Goal: Task Accomplishment & Management: Manage account settings

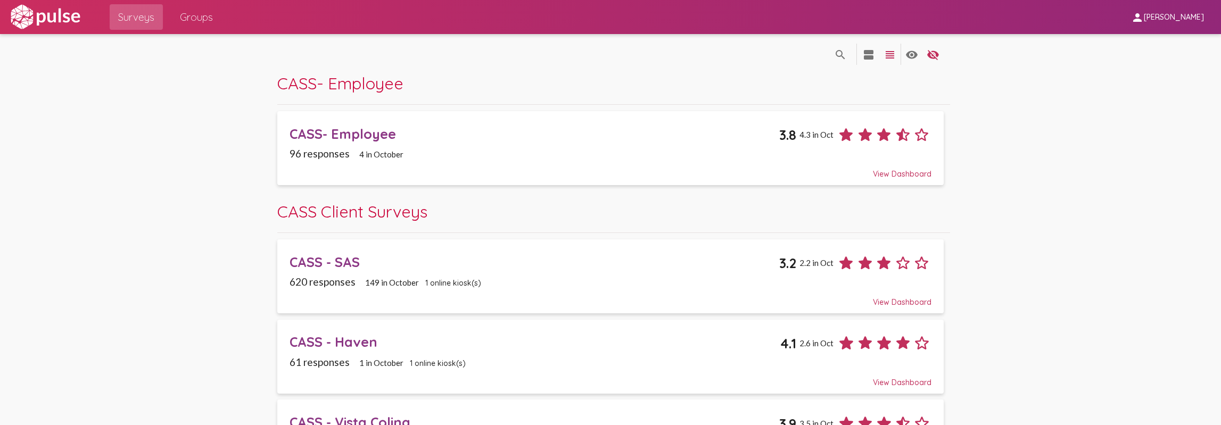
click at [379, 208] on span "CASS Client Surveys" at bounding box center [352, 211] width 150 height 21
click at [195, 24] on span "Groups" at bounding box center [196, 16] width 33 height 19
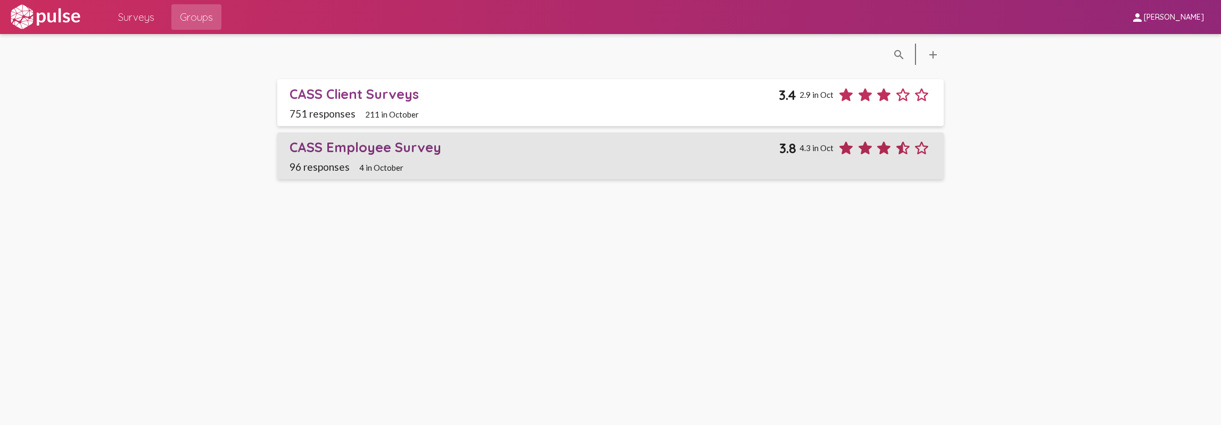
click at [388, 146] on div "CASS Employee Survey" at bounding box center [535, 147] width 490 height 17
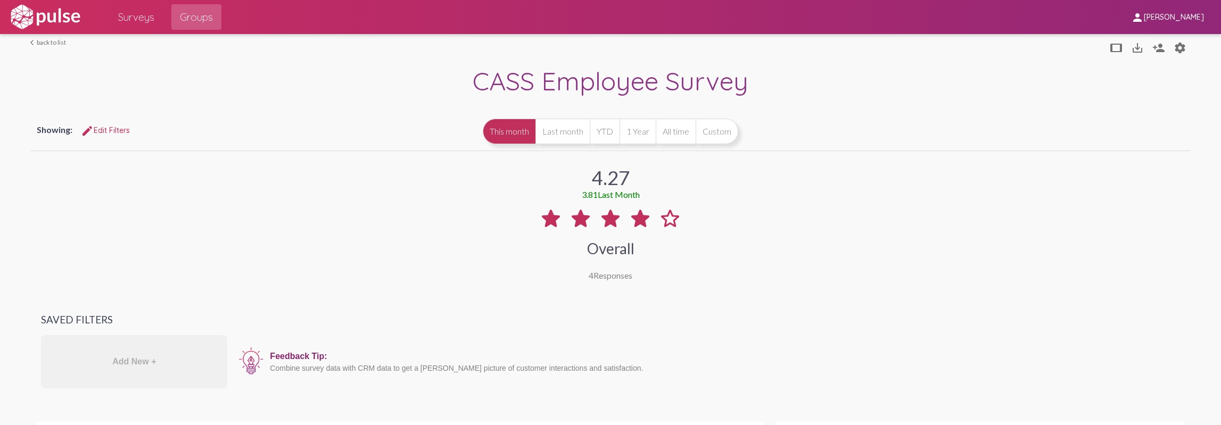
click at [147, 13] on span "Surveys" at bounding box center [136, 16] width 36 height 19
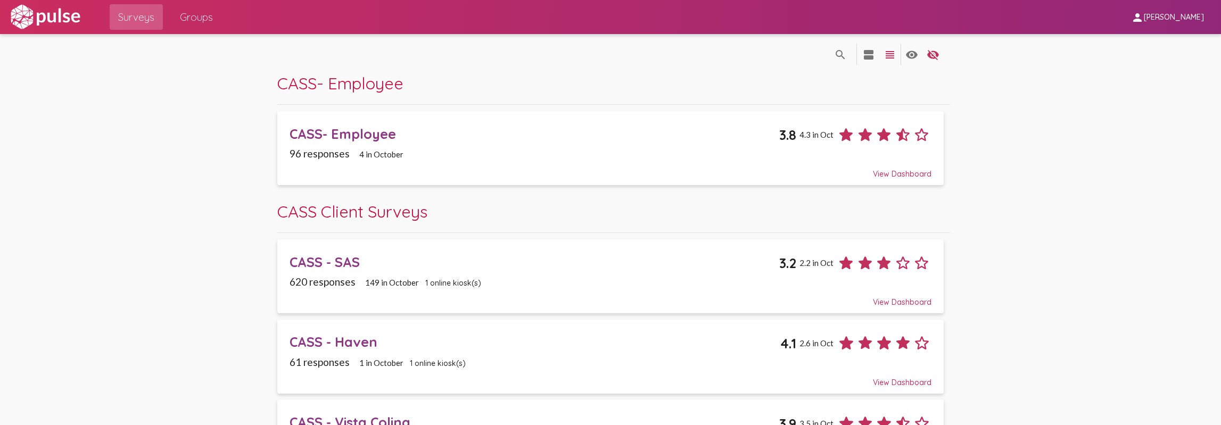
click at [184, 21] on span "Groups" at bounding box center [196, 16] width 33 height 19
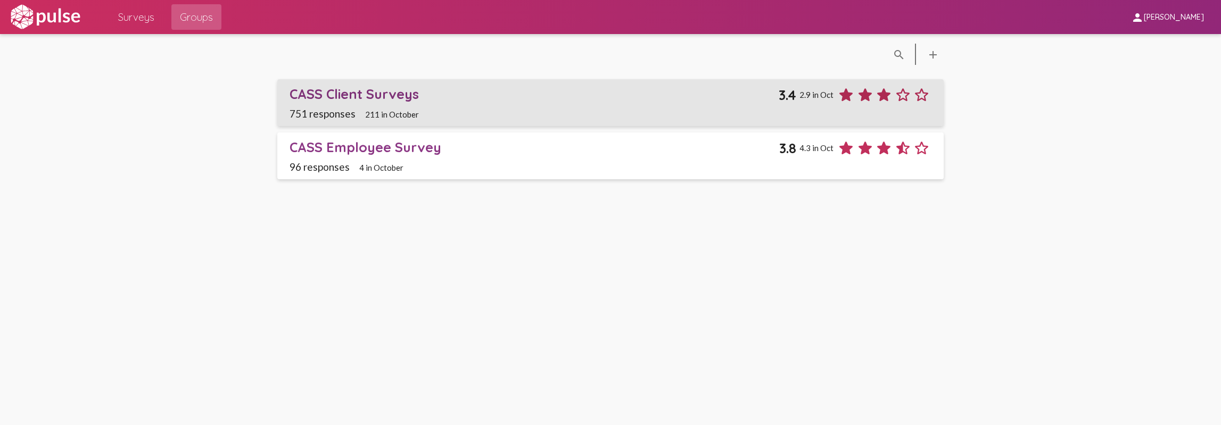
click at [391, 93] on div "CASS Client Surveys" at bounding box center [534, 94] width 489 height 17
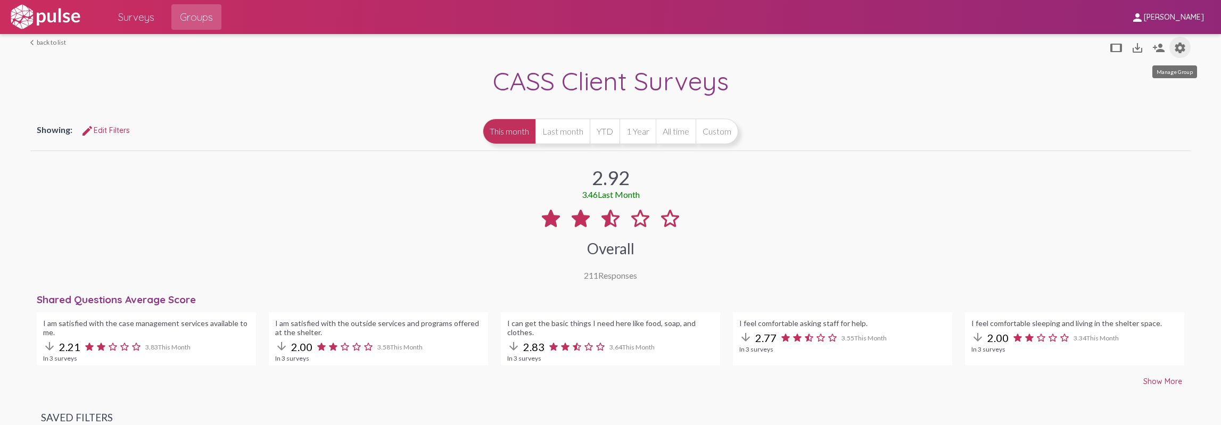
click at [1174, 44] on mat-icon "settings" at bounding box center [1180, 48] width 13 height 13
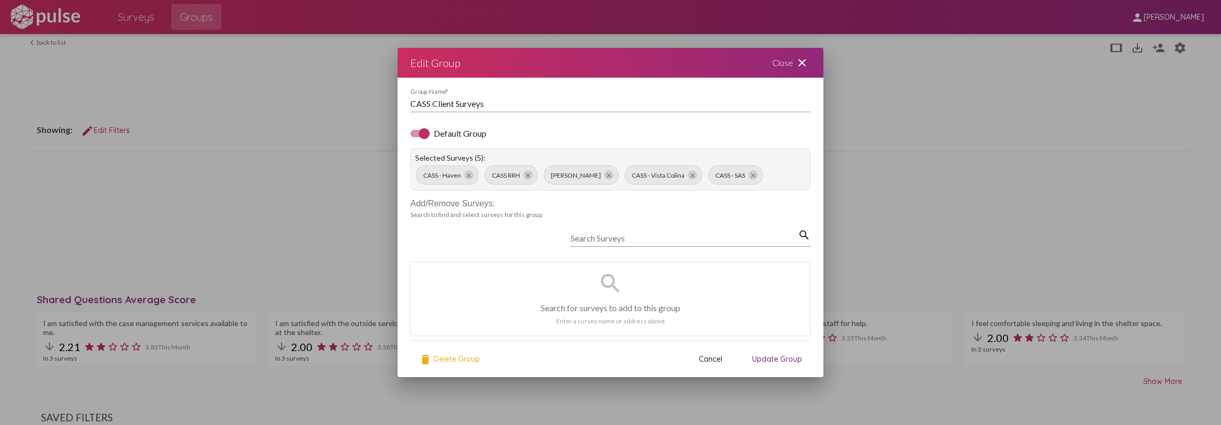
click at [800, 68] on mat-icon "close" at bounding box center [802, 62] width 13 height 13
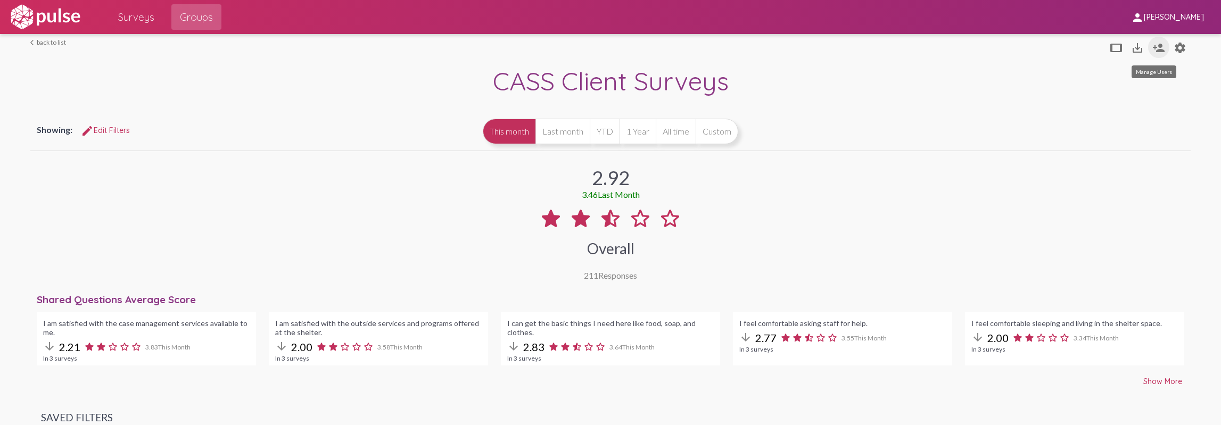
click at [1157, 49] on mat-icon "person_add" at bounding box center [1159, 48] width 13 height 13
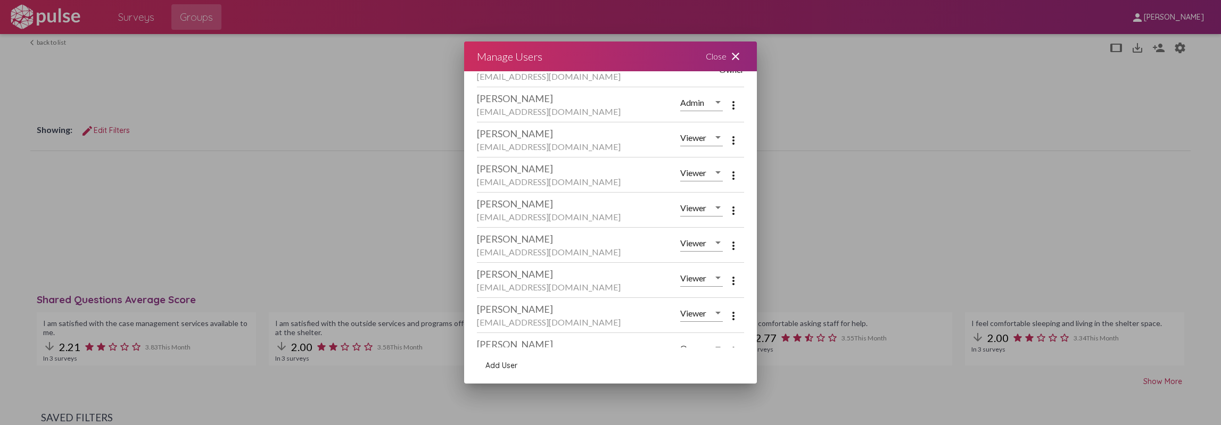
scroll to position [322, 0]
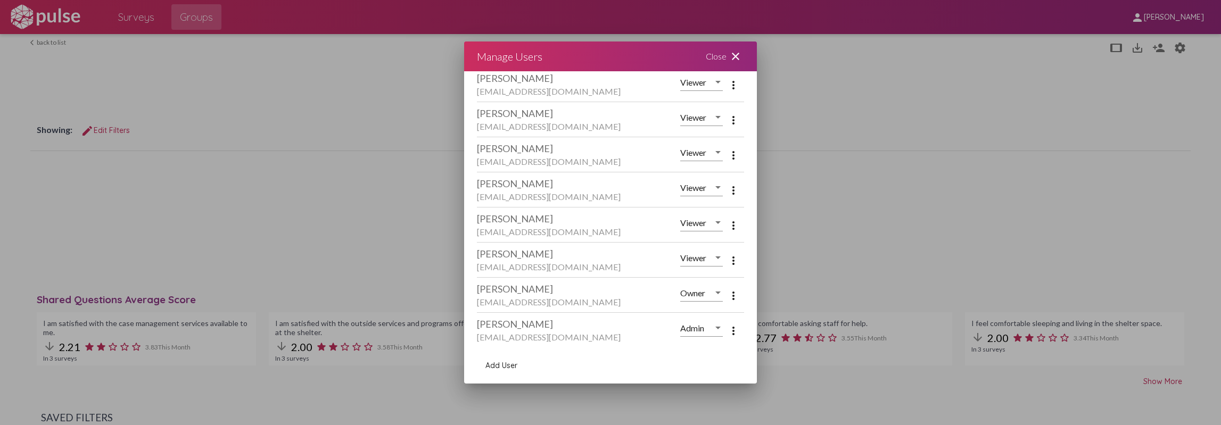
click at [732, 52] on mat-icon "close" at bounding box center [735, 56] width 13 height 13
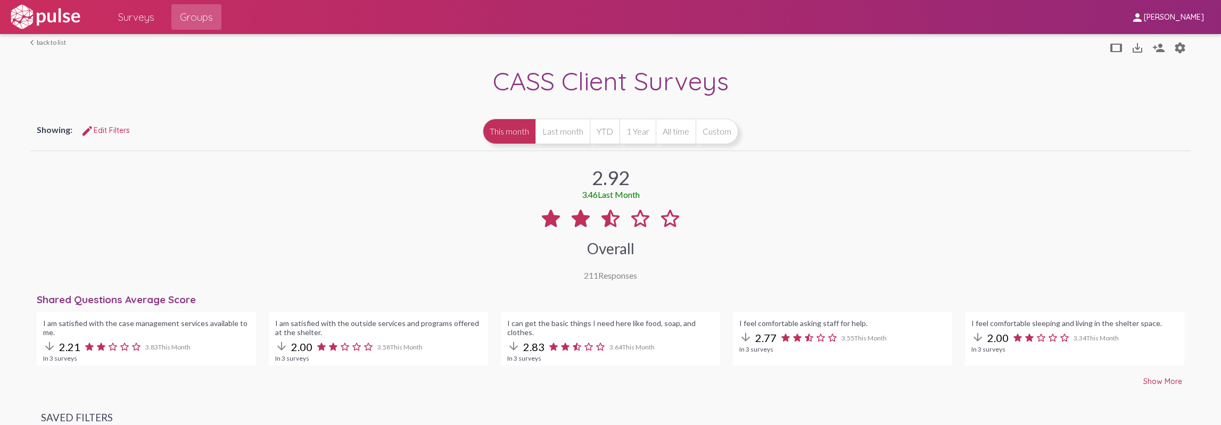
click at [53, 45] on link "arrow_back_ios back to list" at bounding box center [48, 42] width 36 height 8
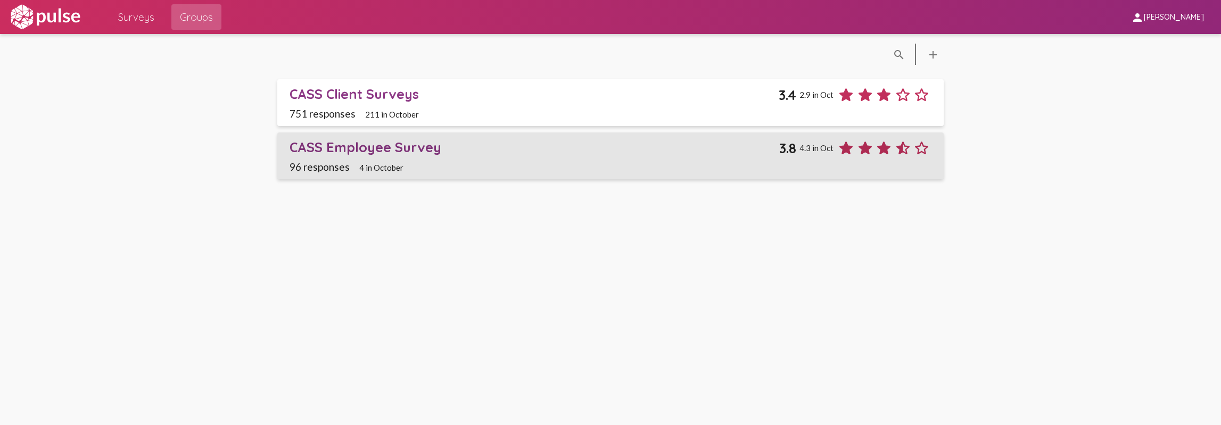
click at [389, 145] on div "CASS Employee Survey" at bounding box center [535, 147] width 490 height 17
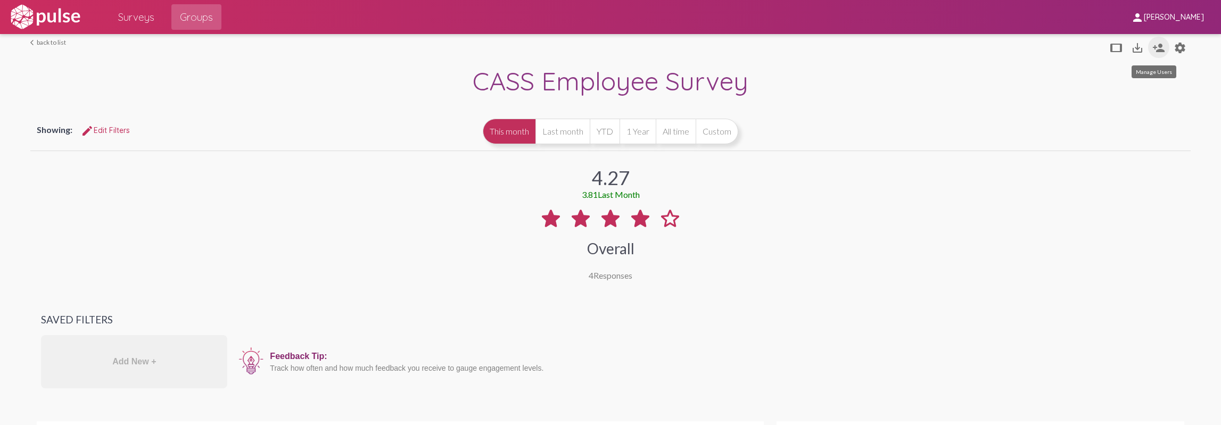
click at [1162, 51] on button "person_add" at bounding box center [1158, 47] width 21 height 21
click at [1155, 47] on mat-icon "person_add" at bounding box center [1159, 48] width 13 height 13
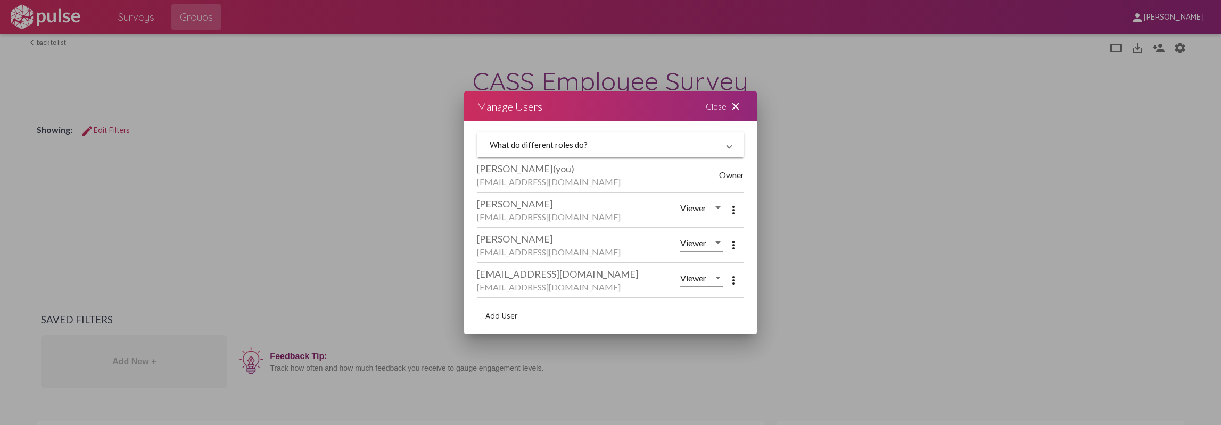
click at [732, 106] on mat-icon "close" at bounding box center [735, 106] width 13 height 13
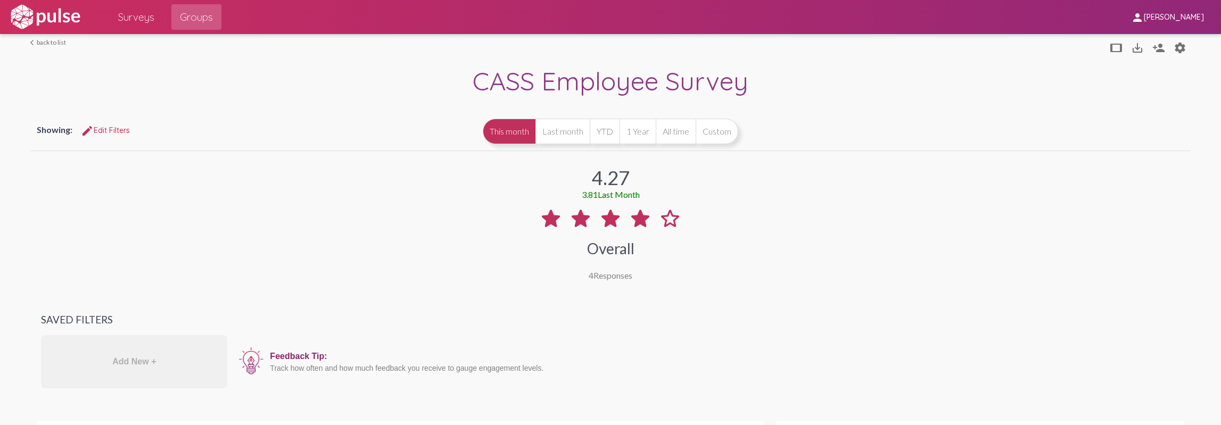
click at [45, 44] on link "arrow_back_ios back to list" at bounding box center [48, 42] width 36 height 8
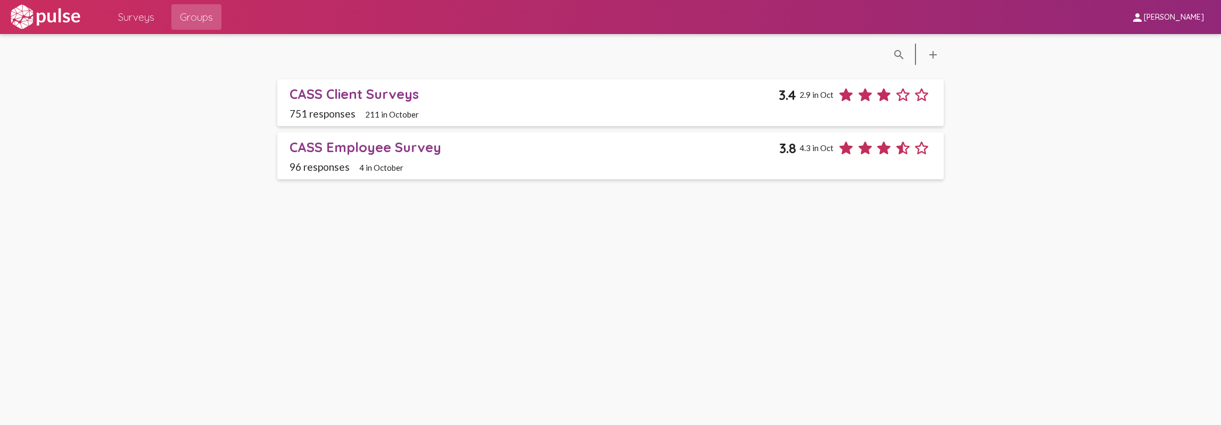
click at [412, 99] on div "CASS Client Surveys" at bounding box center [534, 94] width 489 height 17
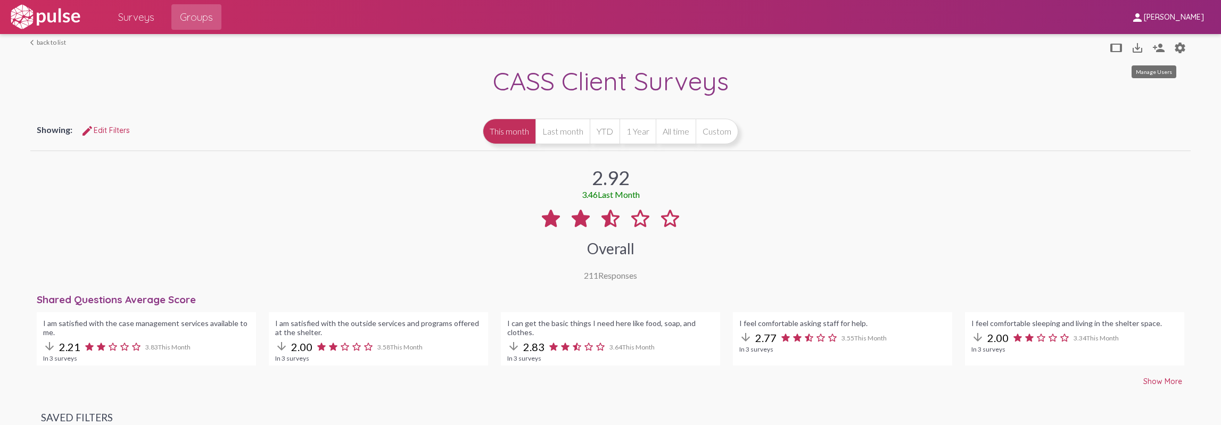
click at [1153, 48] on mat-icon "person_add" at bounding box center [1159, 48] width 13 height 13
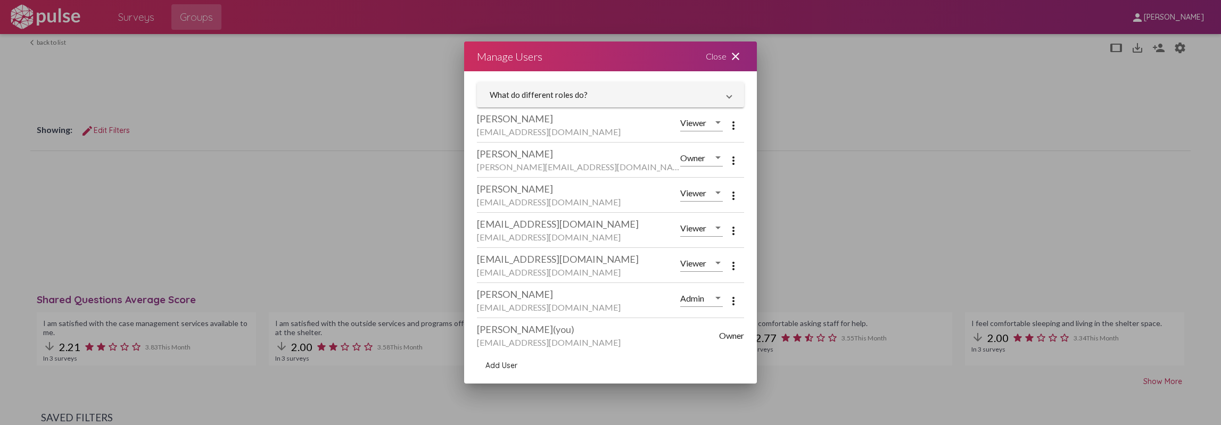
click at [735, 55] on mat-icon "close" at bounding box center [735, 56] width 13 height 13
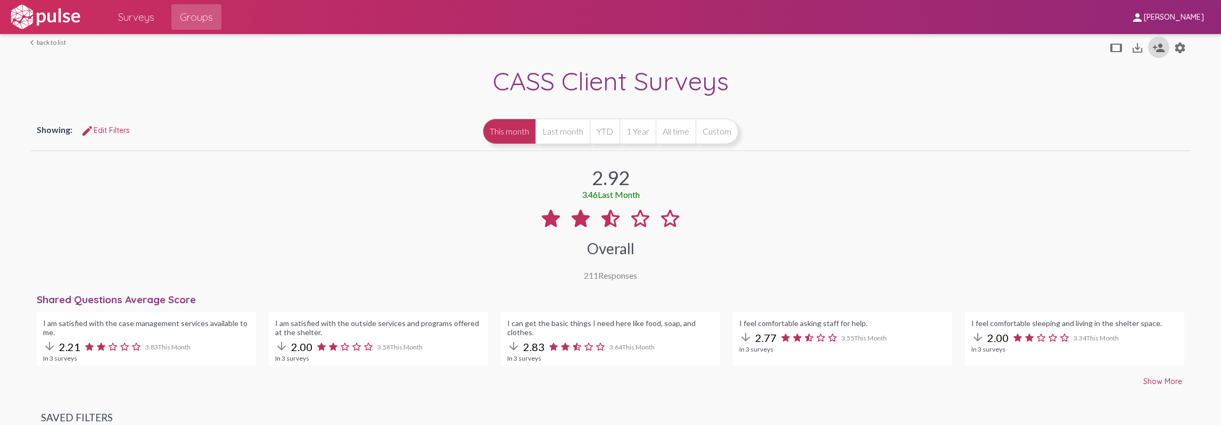
scroll to position [53, 0]
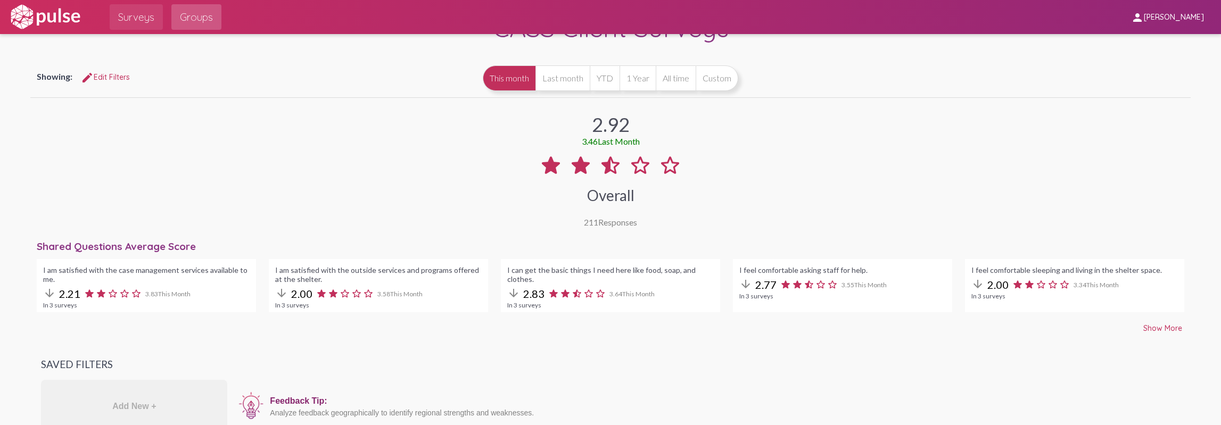
click at [127, 11] on span "Surveys" at bounding box center [136, 16] width 36 height 19
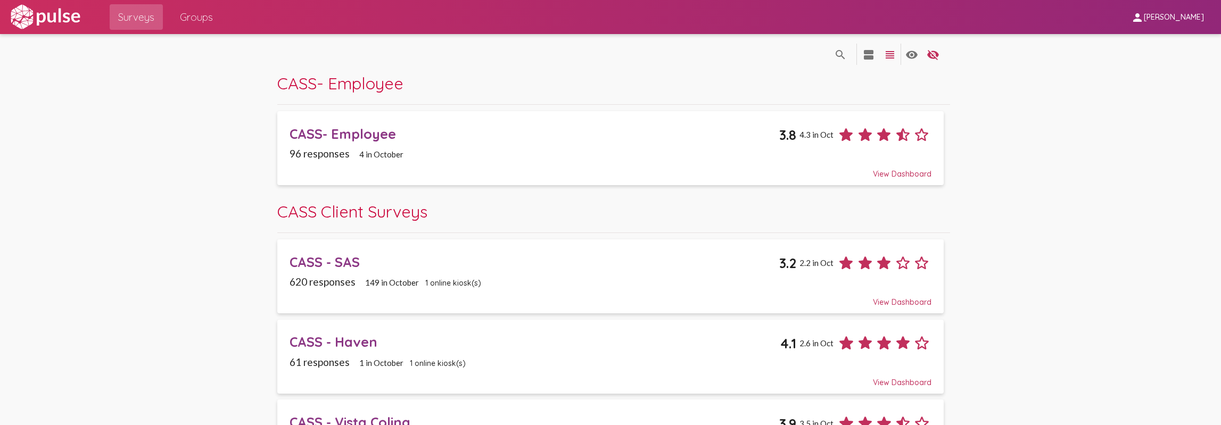
click at [330, 254] on div "CASS - SAS" at bounding box center [535, 262] width 490 height 17
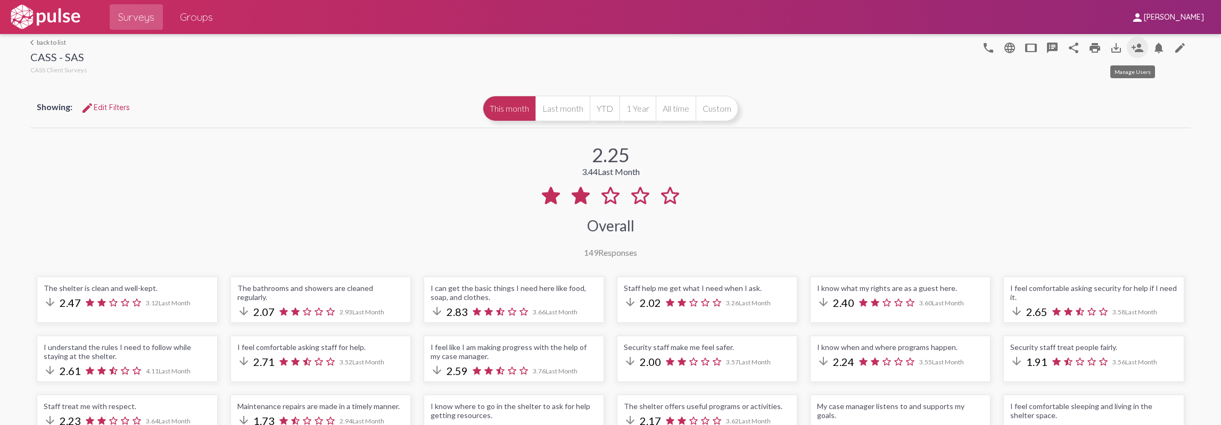
click at [1135, 52] on mat-icon "person_add" at bounding box center [1137, 48] width 13 height 13
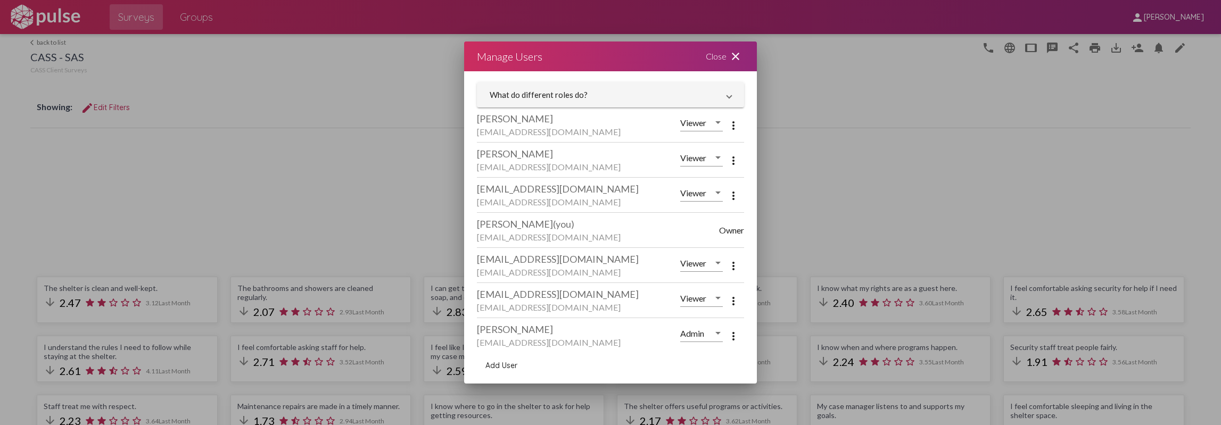
click at [729, 303] on mat-icon "more_vert" at bounding box center [733, 301] width 13 height 13
click at [743, 335] on button "delete Remove User" at bounding box center [756, 329] width 83 height 26
click at [738, 55] on mat-icon "close" at bounding box center [735, 56] width 13 height 13
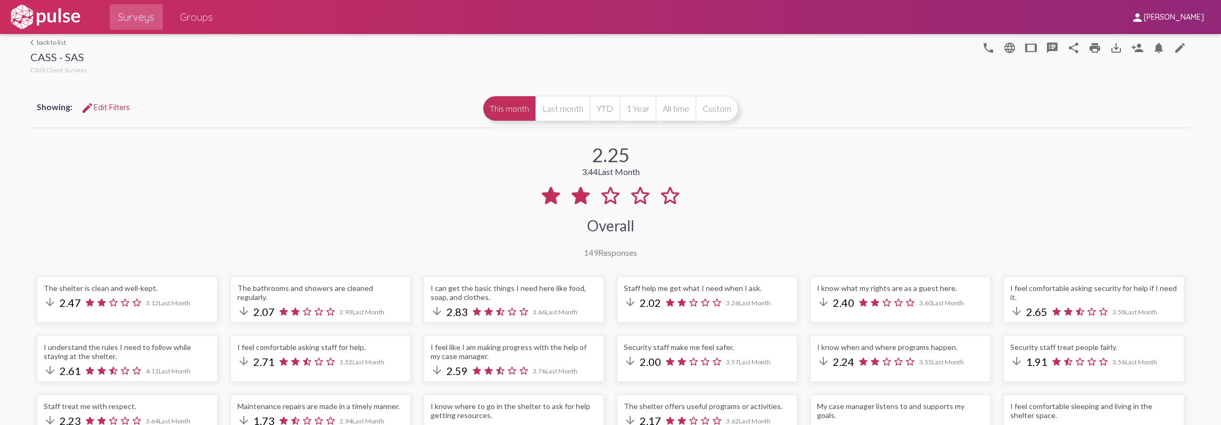
click at [38, 43] on link "arrow_back_ios back to list" at bounding box center [58, 42] width 57 height 8
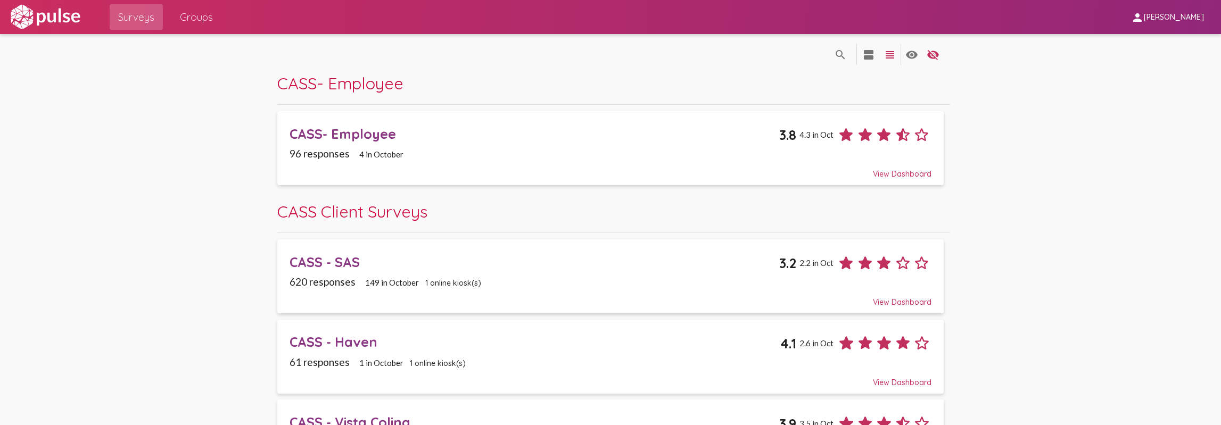
scroll to position [160, 0]
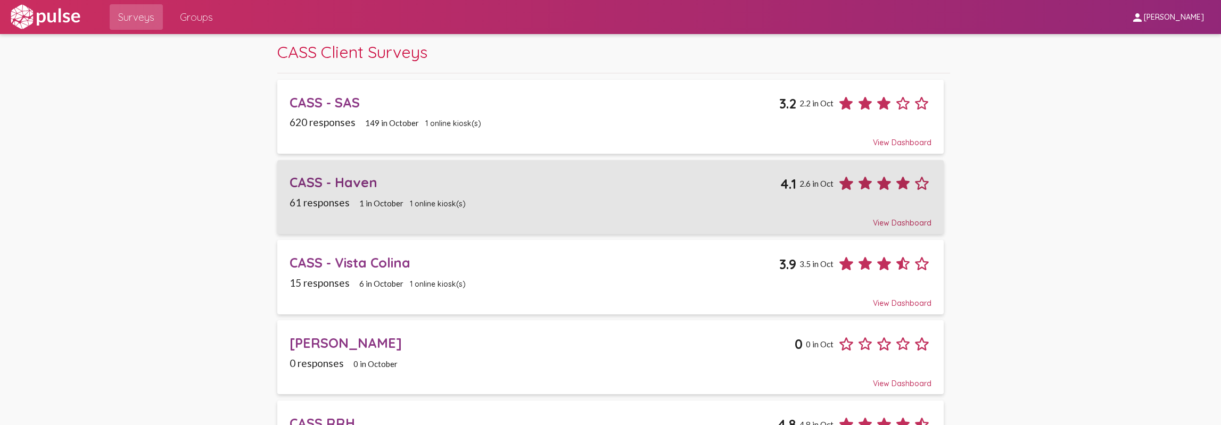
click at [390, 205] on span "1 in October" at bounding box center [381, 204] width 44 height 10
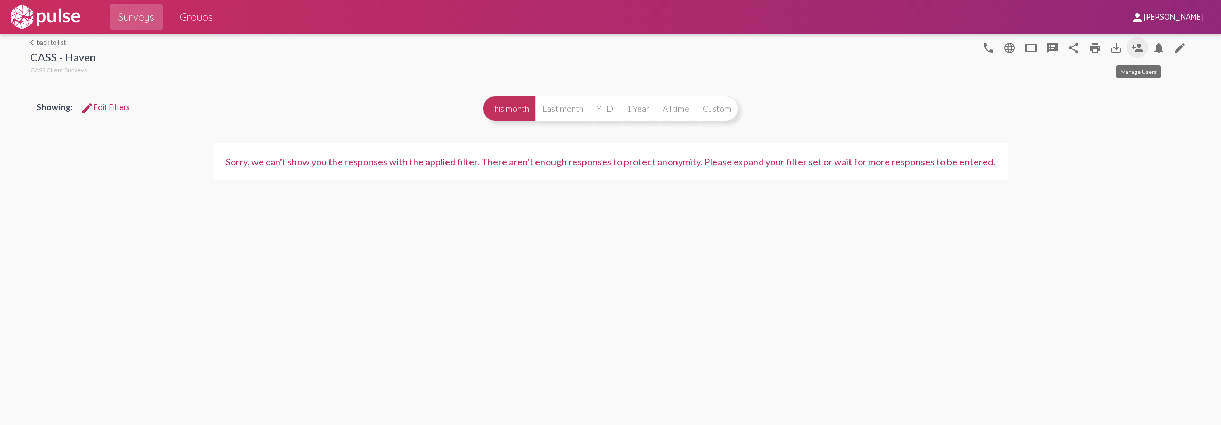
click at [1137, 54] on mat-icon "person_add" at bounding box center [1137, 48] width 13 height 13
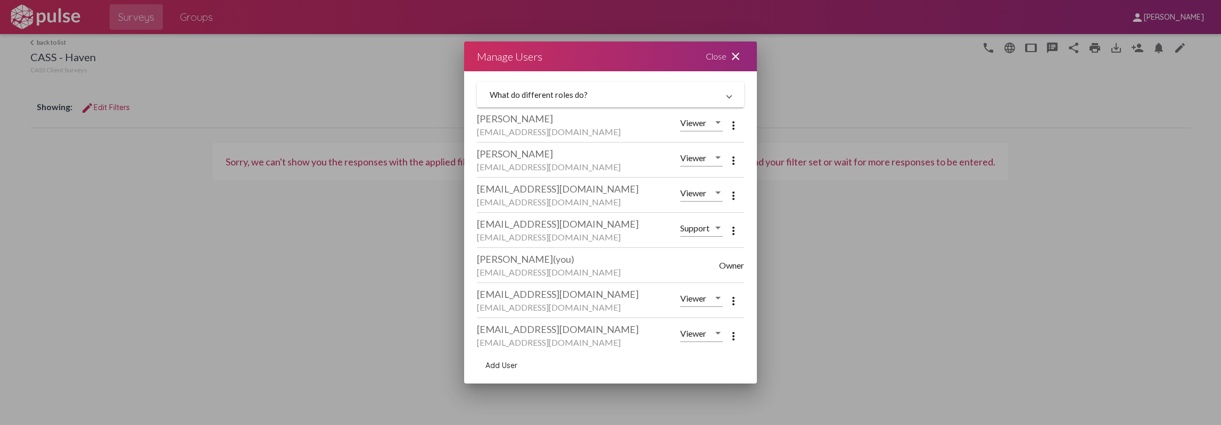
click at [727, 334] on mat-icon "more_vert" at bounding box center [733, 336] width 13 height 13
click at [740, 358] on button "delete Remove User" at bounding box center [756, 364] width 83 height 26
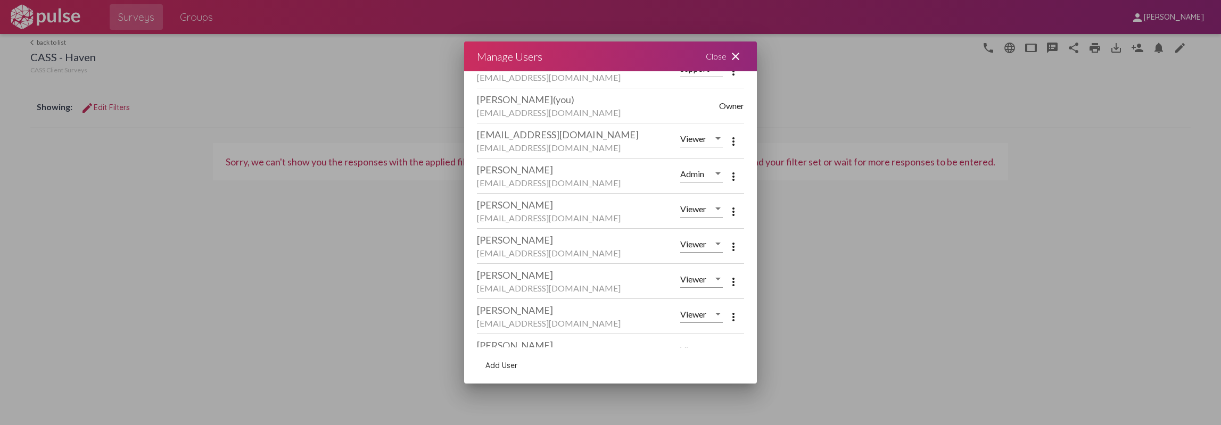
scroll to position [213, 0]
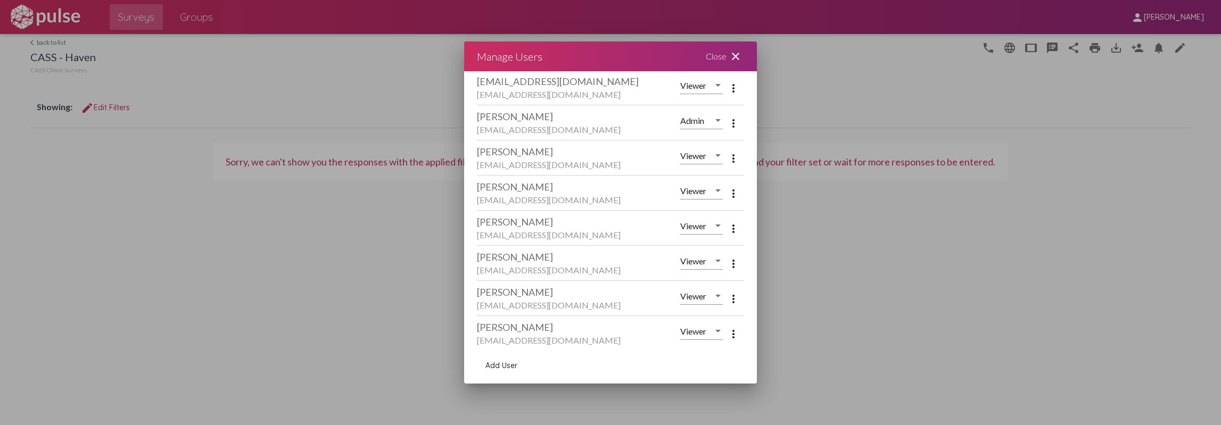
click at [740, 56] on mat-icon "close" at bounding box center [735, 56] width 13 height 13
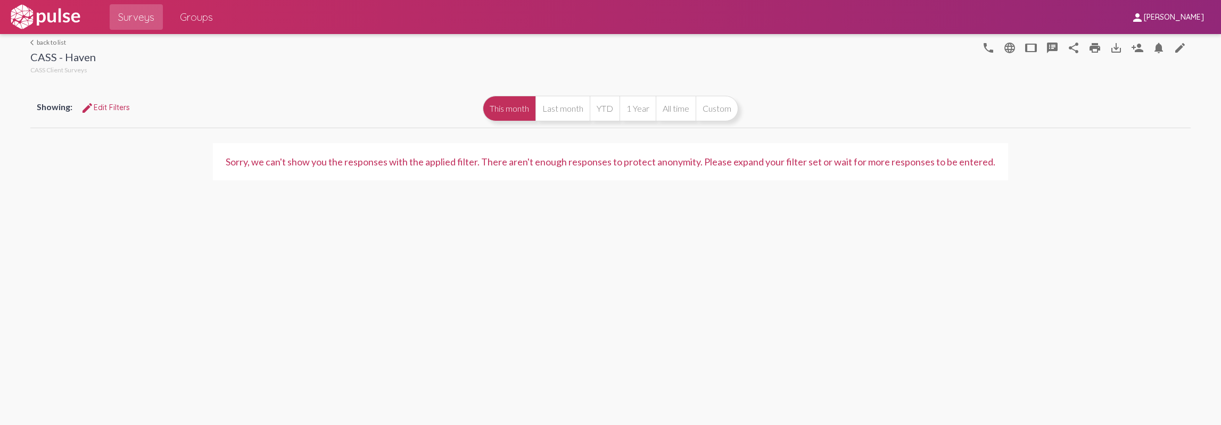
click at [54, 42] on link "arrow_back_ios back to list" at bounding box center [62, 42] width 65 height 8
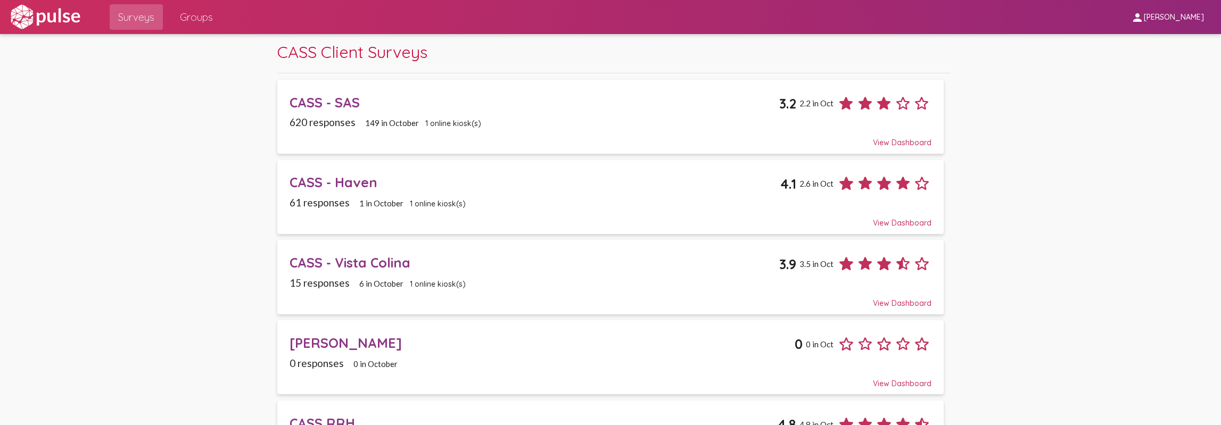
scroll to position [211, 0]
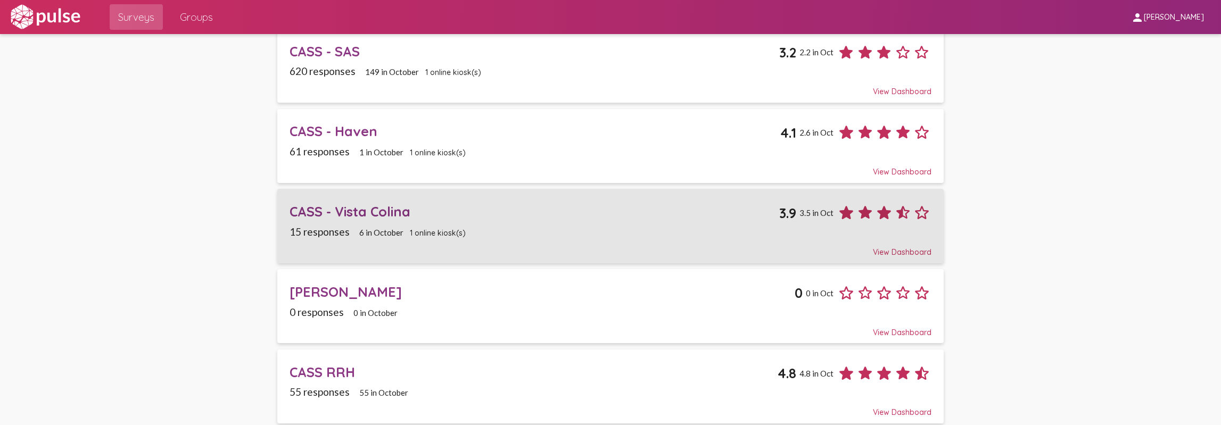
click at [401, 217] on div "CASS - Vista Colina" at bounding box center [535, 211] width 490 height 17
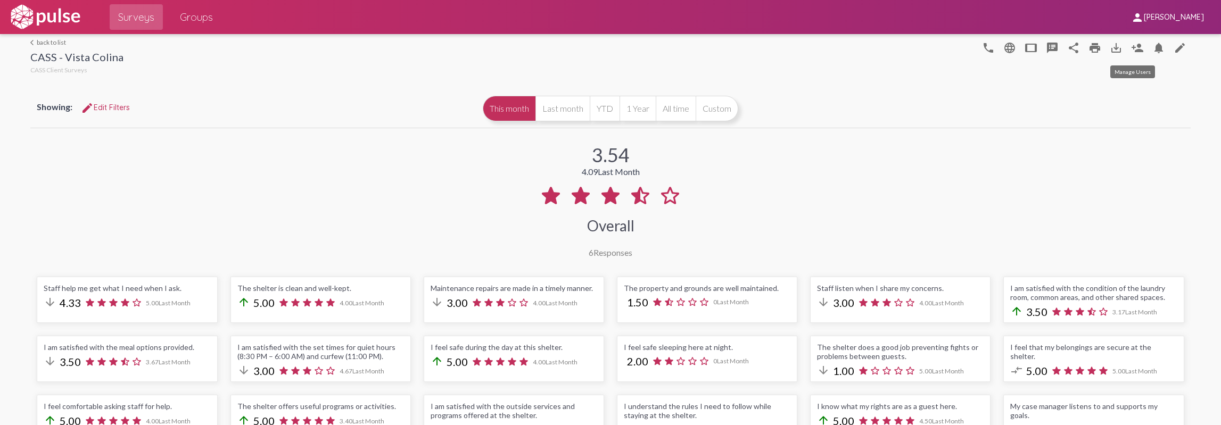
click at [1136, 48] on mat-icon "person_add" at bounding box center [1137, 48] width 13 height 13
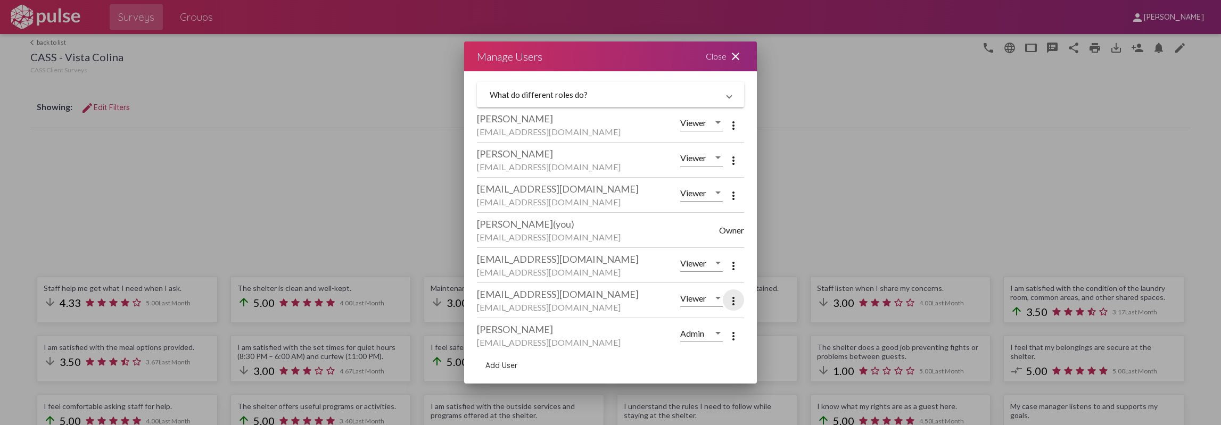
click at [727, 299] on mat-icon "more_vert" at bounding box center [733, 301] width 13 height 13
click at [753, 327] on span "Remove User" at bounding box center [767, 328] width 45 height 9
click at [745, 60] on div "Close close" at bounding box center [725, 57] width 64 height 30
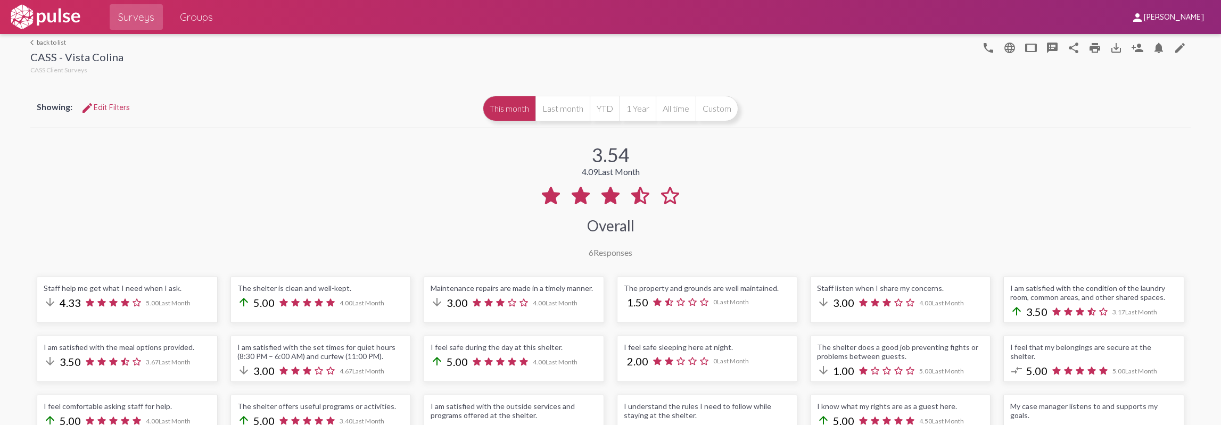
click at [62, 45] on link "arrow_back_ios back to list" at bounding box center [76, 42] width 93 height 8
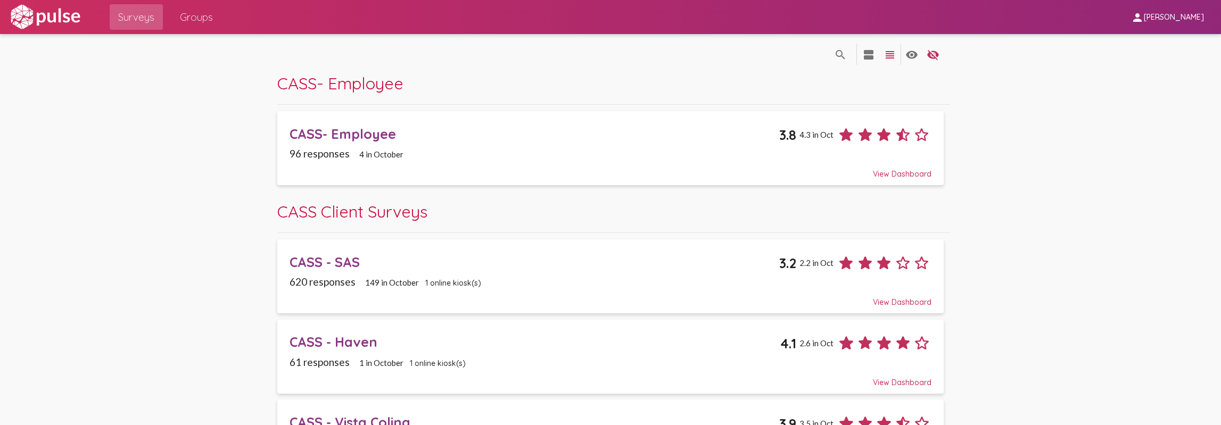
scroll to position [211, 0]
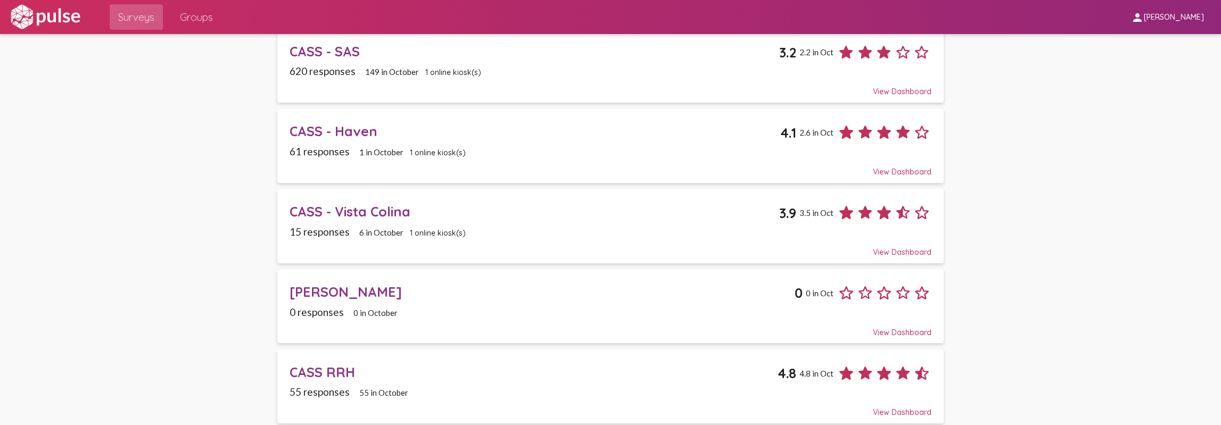
click at [306, 359] on div "CASS RRH 4.8 4.8 in Oct" at bounding box center [611, 369] width 642 height 27
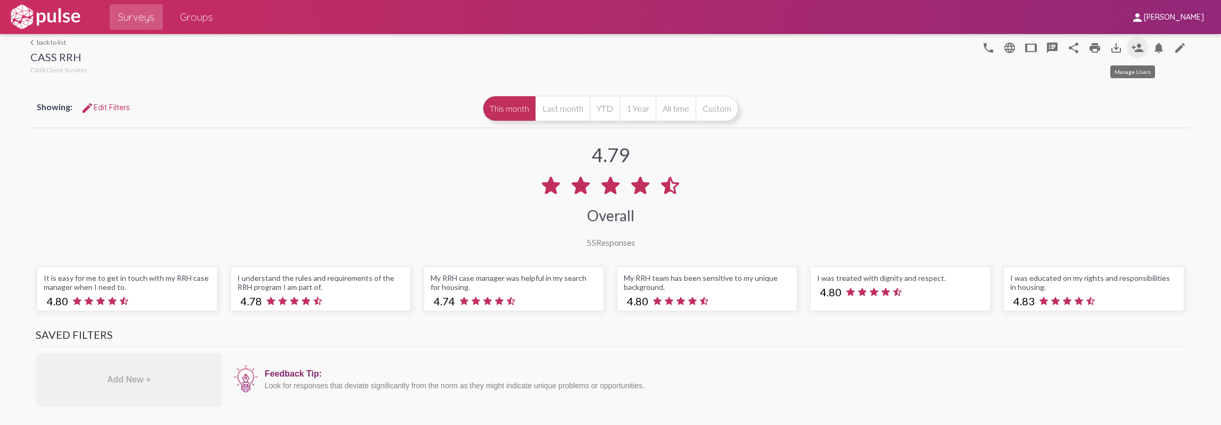
click at [1135, 48] on mat-icon "person_add" at bounding box center [1137, 48] width 13 height 13
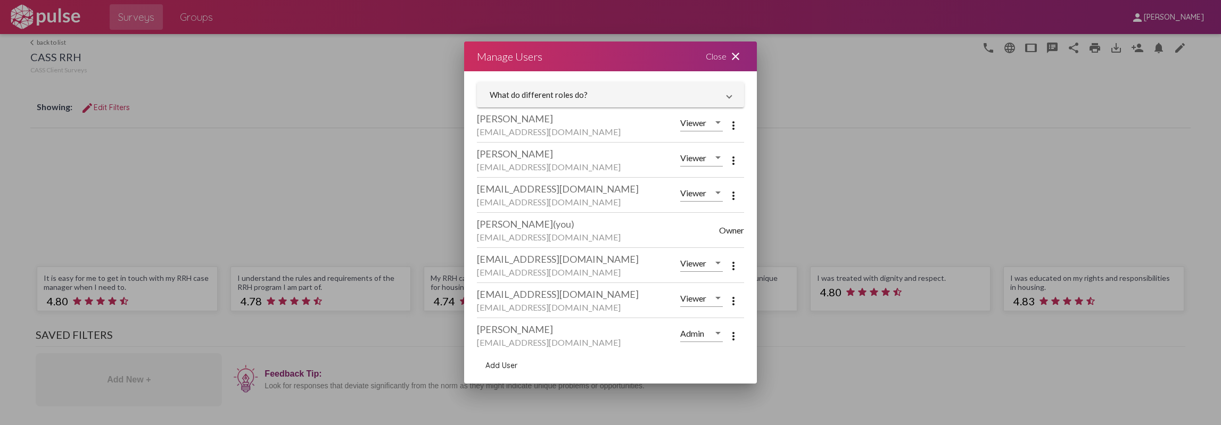
click at [727, 302] on mat-icon "more_vert" at bounding box center [733, 301] width 13 height 13
click at [746, 331] on span "Remove User" at bounding box center [767, 328] width 45 height 9
click at [741, 58] on mat-icon "close" at bounding box center [735, 56] width 13 height 13
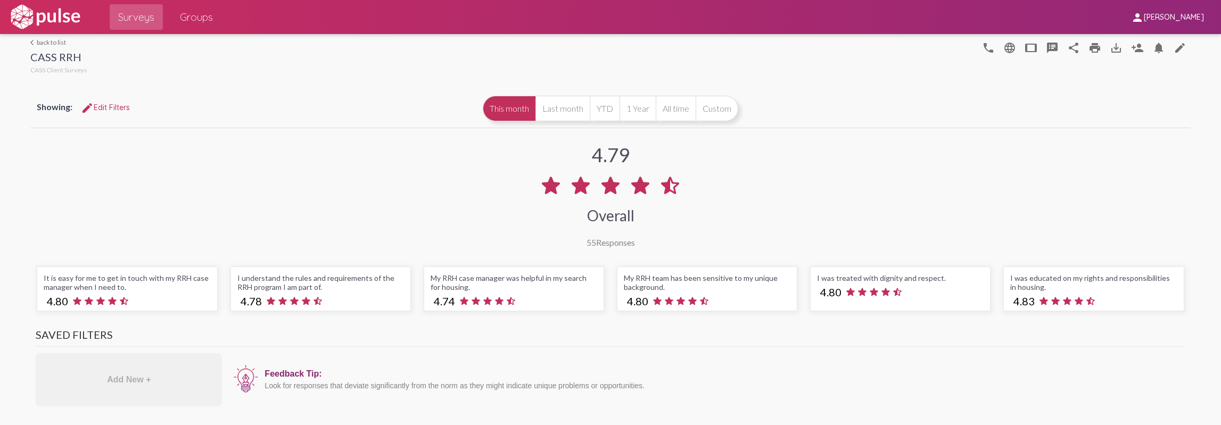
click at [45, 42] on link "arrow_back_ios back to list" at bounding box center [58, 42] width 57 height 8
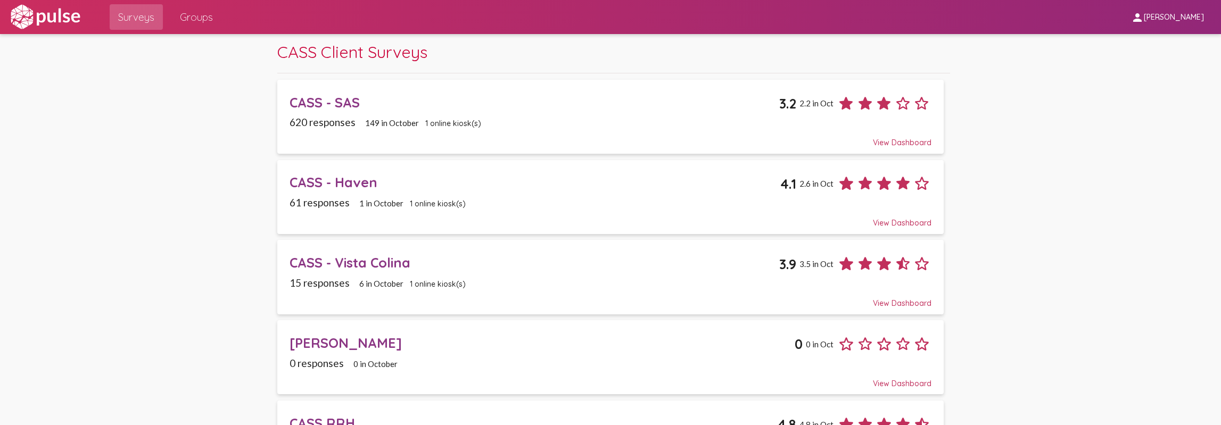
scroll to position [211, 0]
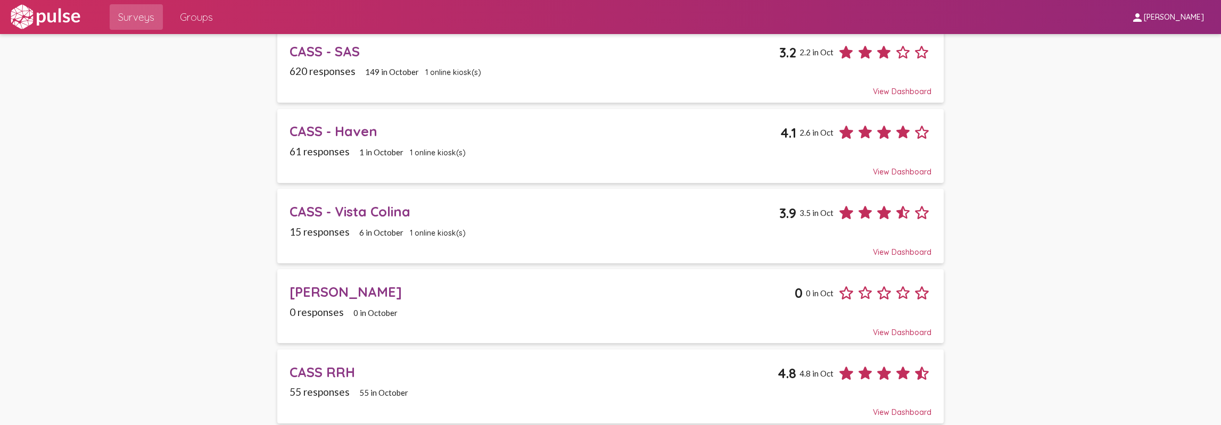
click at [473, 289] on div "[PERSON_NAME]" at bounding box center [542, 292] width 505 height 17
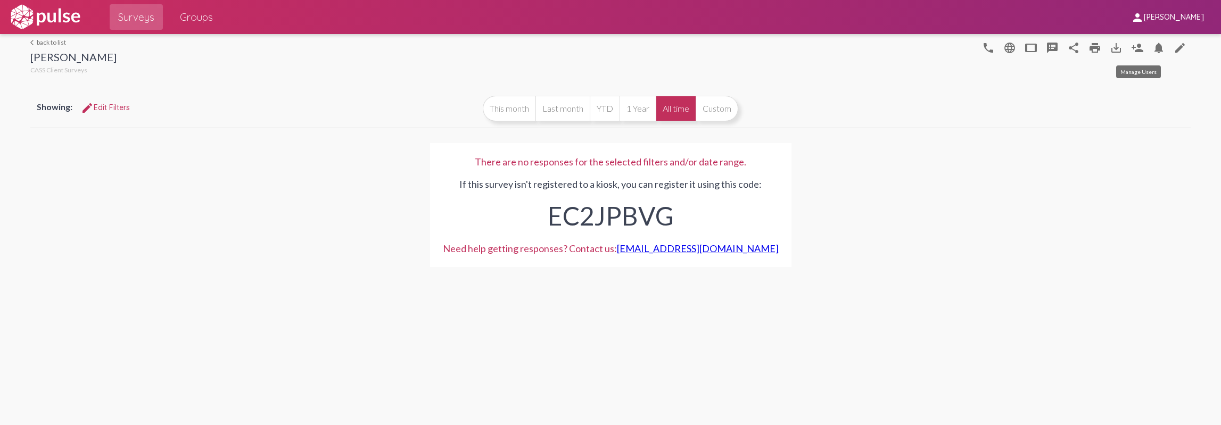
click at [1139, 53] on mat-icon "person_add" at bounding box center [1137, 48] width 13 height 13
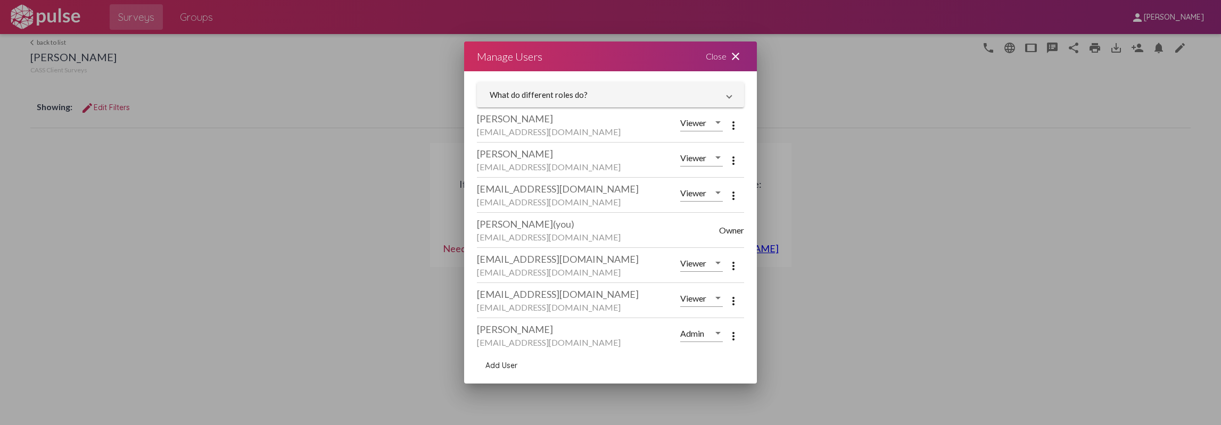
click at [728, 300] on mat-icon "more_vert" at bounding box center [733, 301] width 13 height 13
click at [733, 324] on mat-icon "delete" at bounding box center [730, 329] width 13 height 13
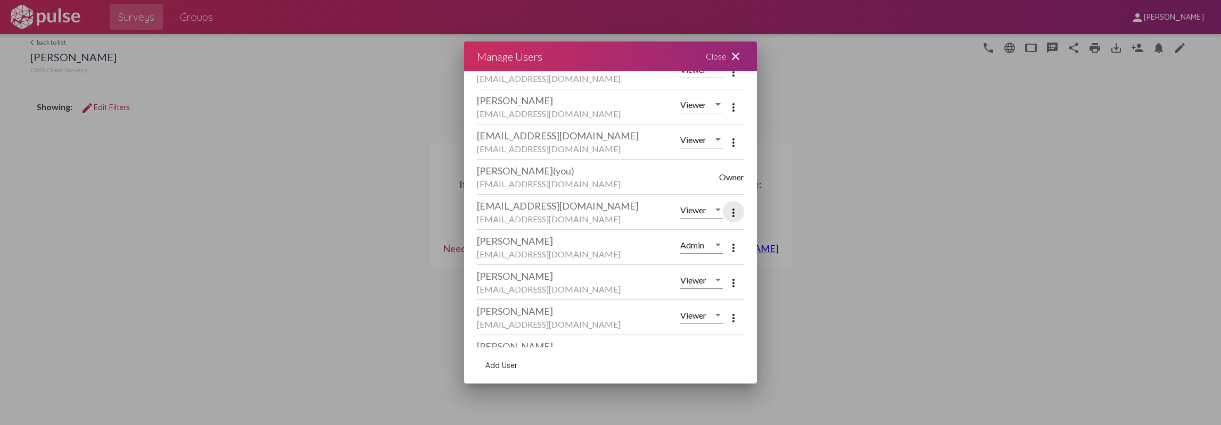
click at [727, 210] on mat-icon "more_vert" at bounding box center [733, 213] width 13 height 13
click at [756, 240] on span "Remove User" at bounding box center [767, 239] width 45 height 9
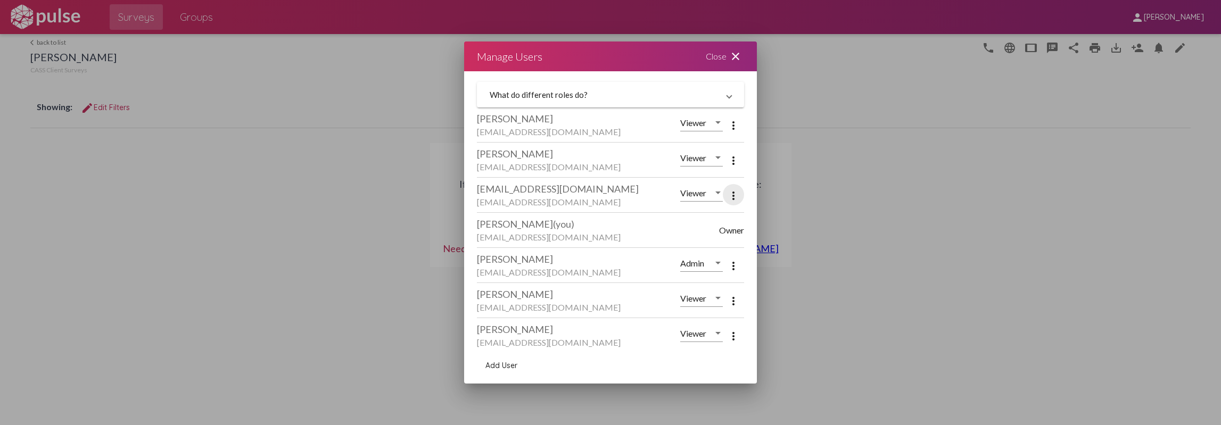
click at [727, 194] on mat-icon "more_vert" at bounding box center [733, 196] width 13 height 13
click at [742, 217] on button "delete Remove User" at bounding box center [756, 223] width 83 height 26
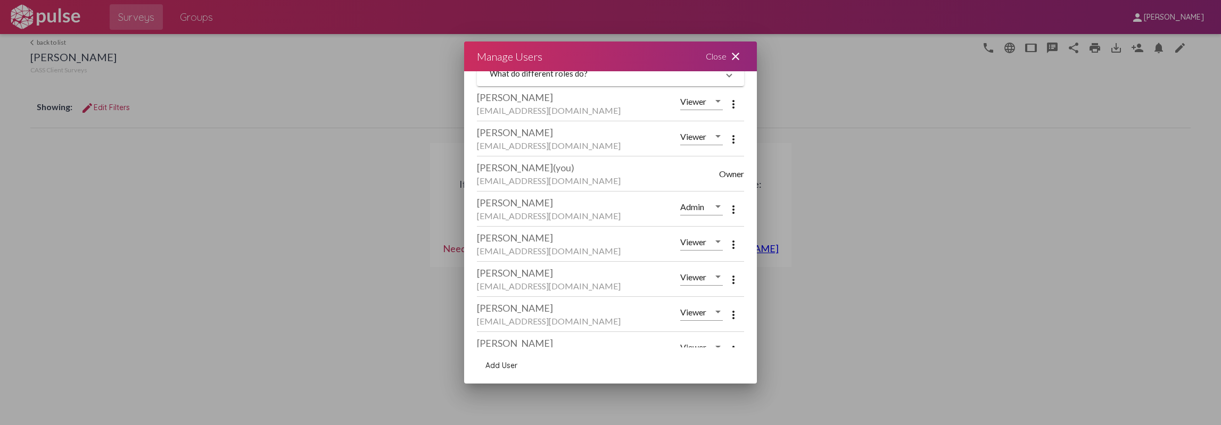
click at [742, 60] on div "Close close" at bounding box center [725, 57] width 64 height 30
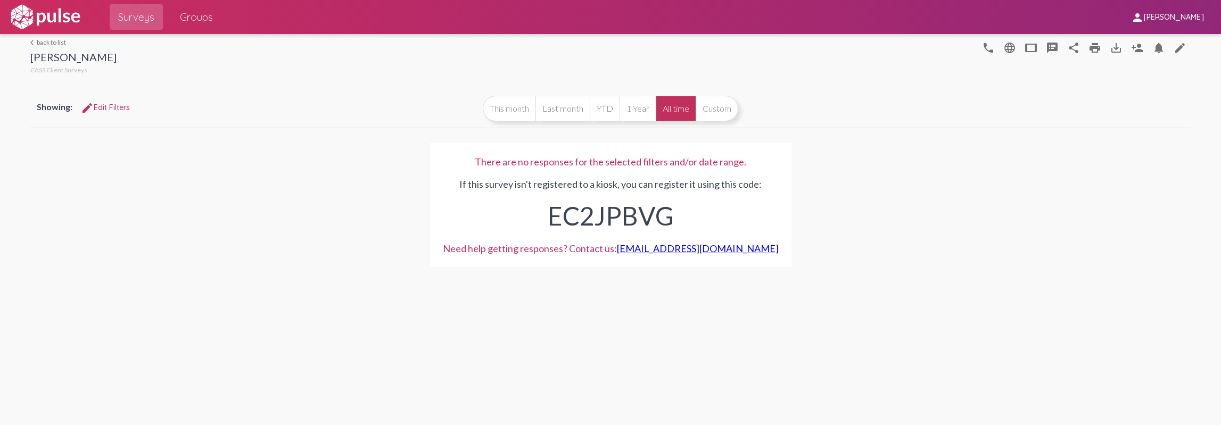
click at [51, 41] on link "arrow_back_ios back to list" at bounding box center [73, 42] width 86 height 8
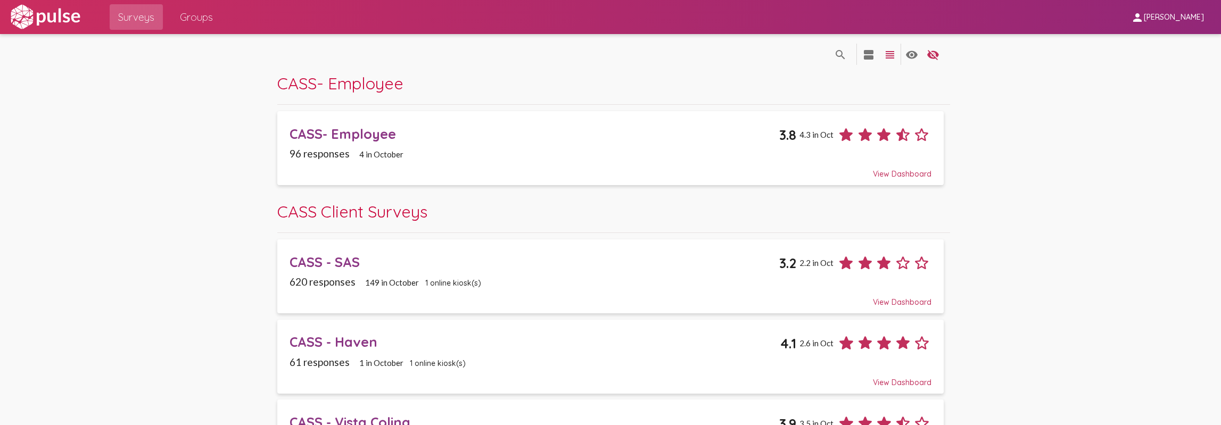
scroll to position [106, 0]
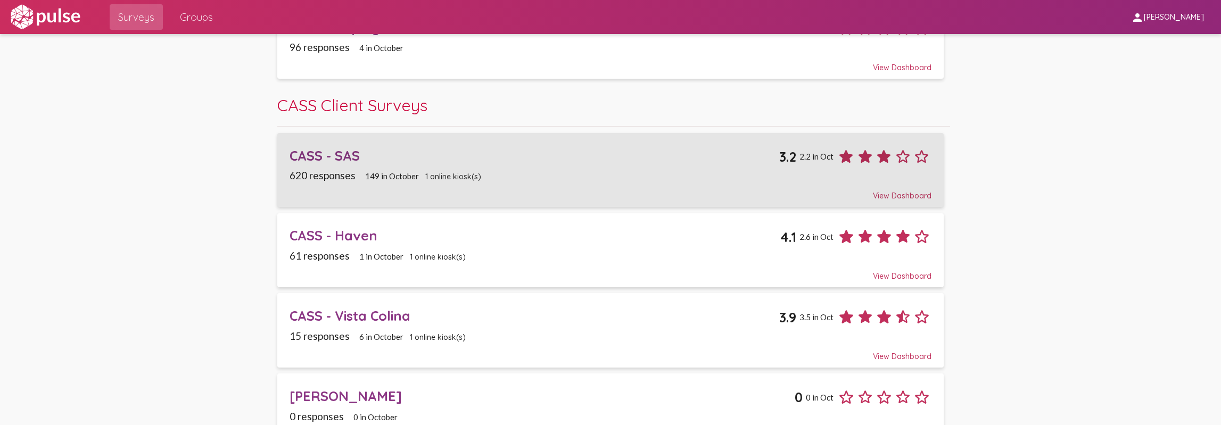
click at [489, 174] on div "620 responses 149 in [DATE] online kiosk(s)" at bounding box center [611, 175] width 642 height 12
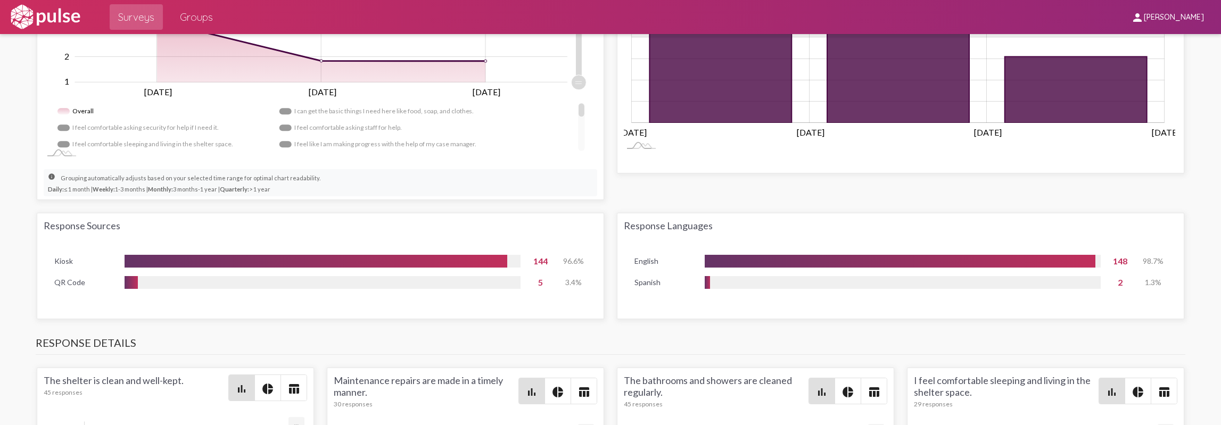
scroll to position [1012, 0]
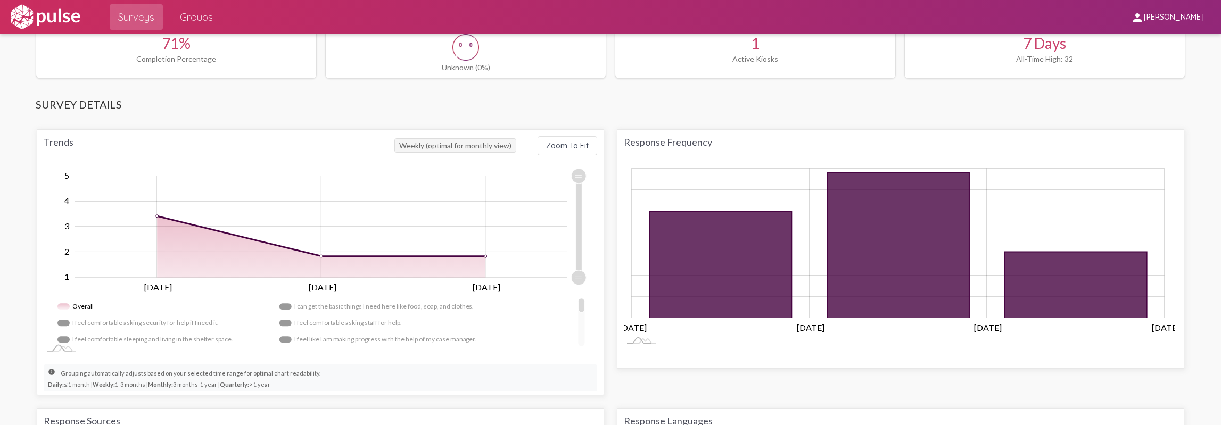
click at [491, 154] on div "Trends Weekly (optimal for monthly view) Zoom To Fit Zoom Out 1.0 2 1.5 0.00 1 …" at bounding box center [610, 322] width 1160 height 398
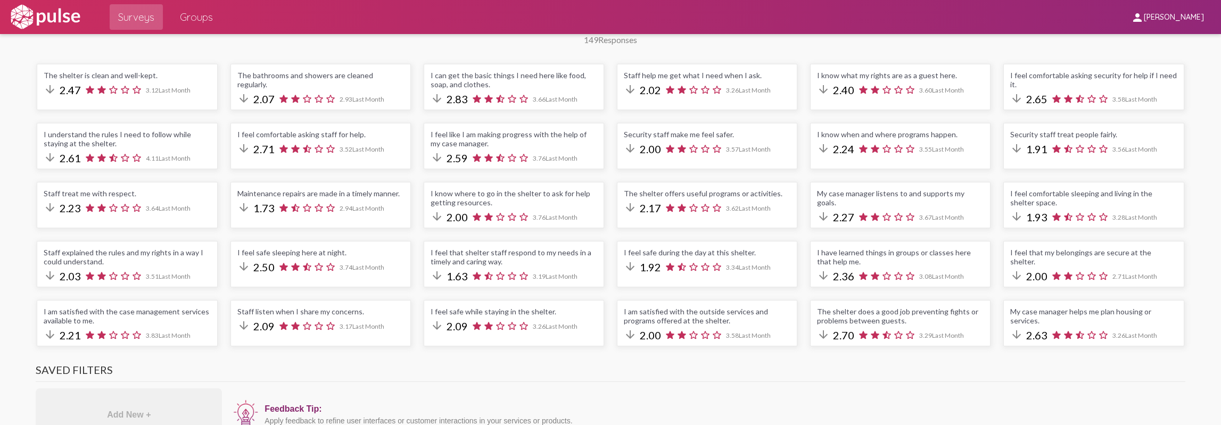
scroll to position [0, 0]
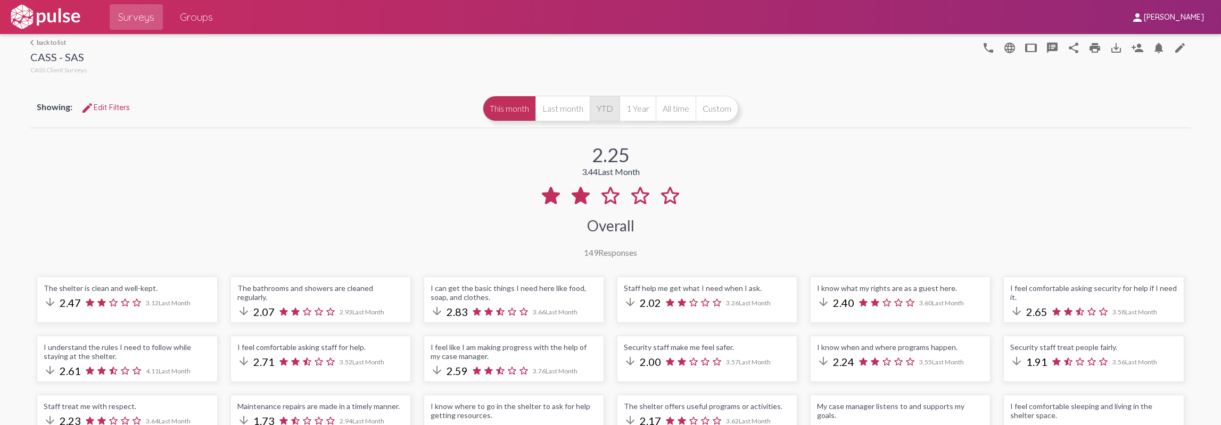
click at [587, 106] on div "This month Last month YTD 1 Year All time Custom" at bounding box center [611, 109] width 256 height 26
click at [590, 106] on button "YTD" at bounding box center [605, 109] width 30 height 26
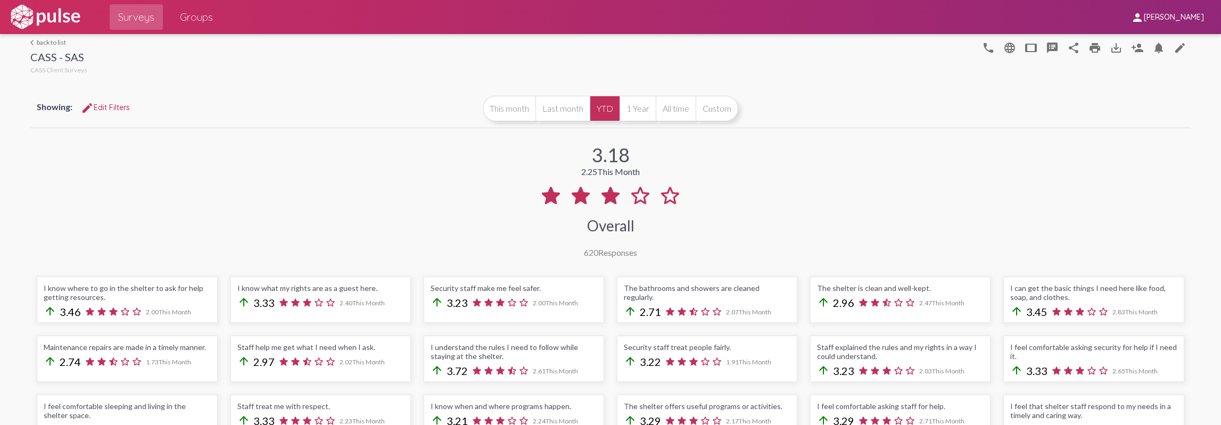
click at [37, 43] on link "arrow_back_ios back to list" at bounding box center [58, 42] width 57 height 8
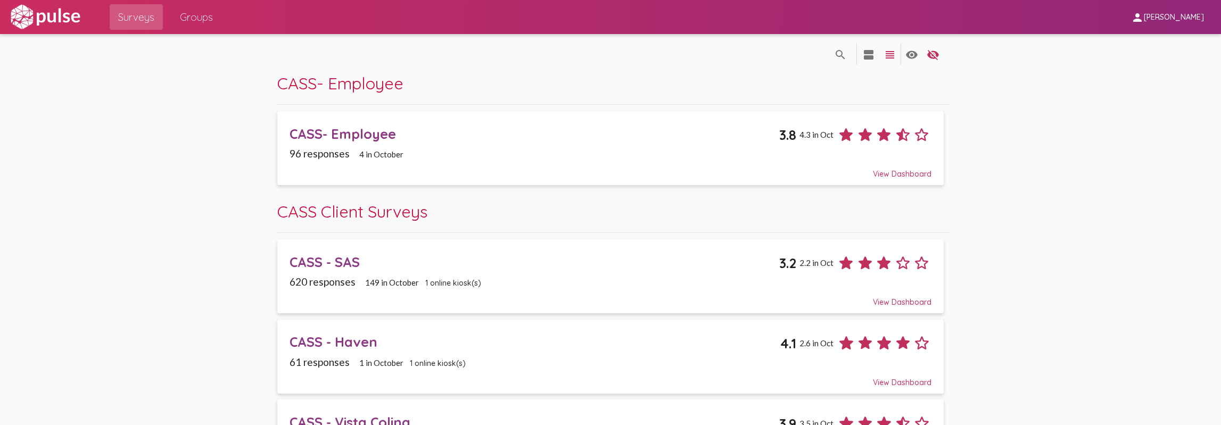
scroll to position [211, 0]
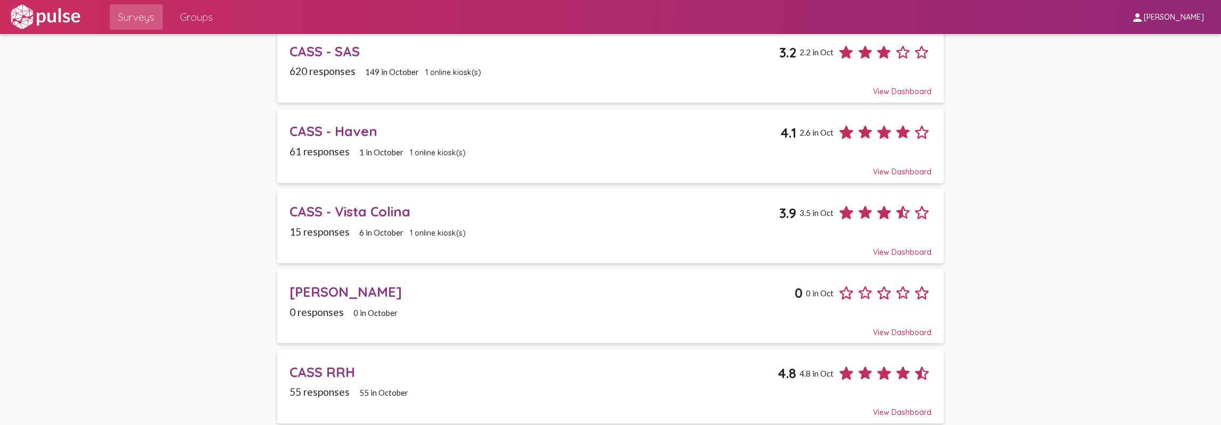
click at [362, 133] on div "CASS - Haven" at bounding box center [535, 131] width 491 height 17
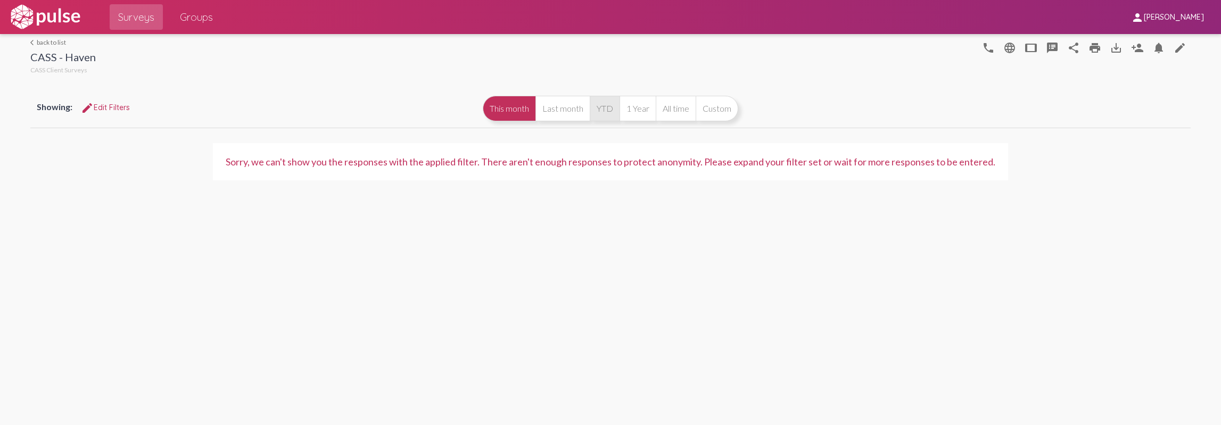
click at [613, 115] on button "YTD" at bounding box center [605, 109] width 30 height 26
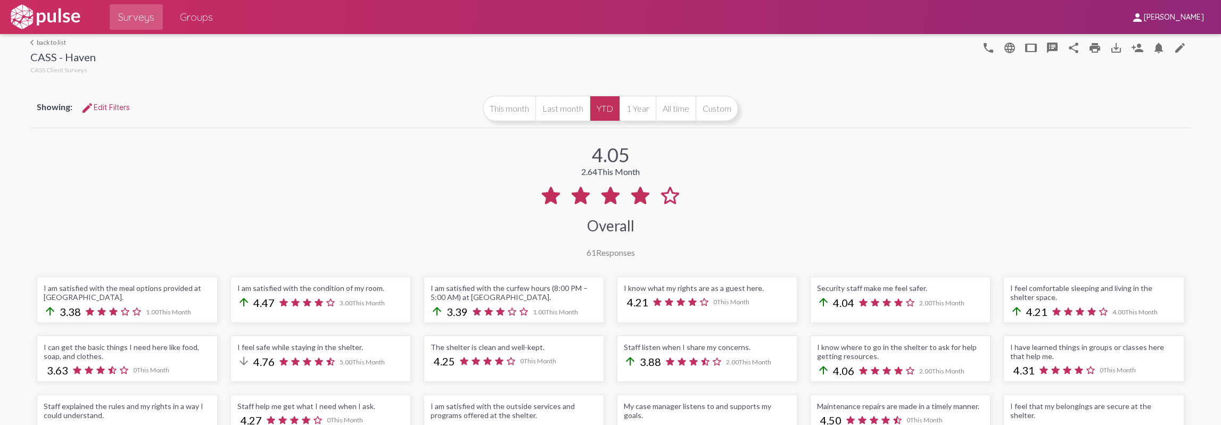
click at [38, 38] on link "arrow_back_ios back to list" at bounding box center [62, 42] width 65 height 8
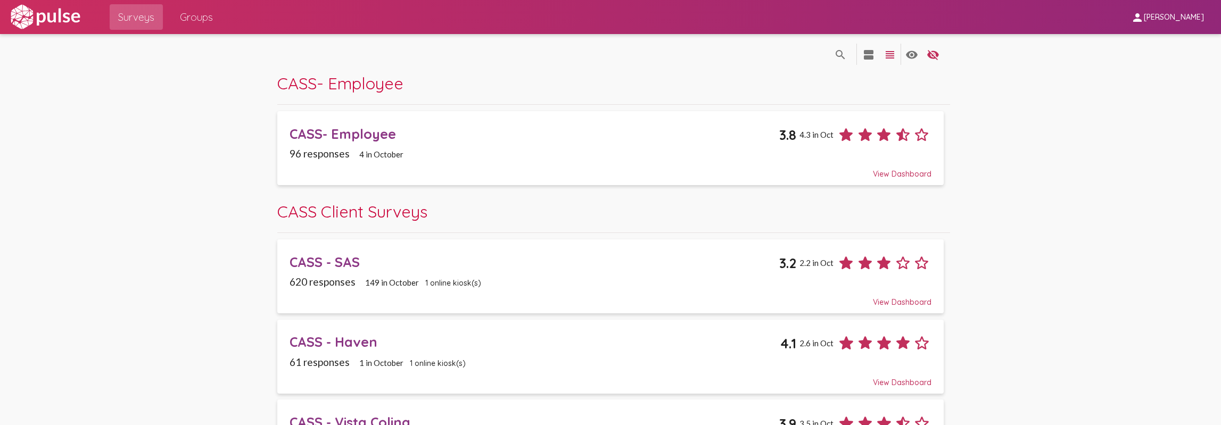
scroll to position [211, 0]
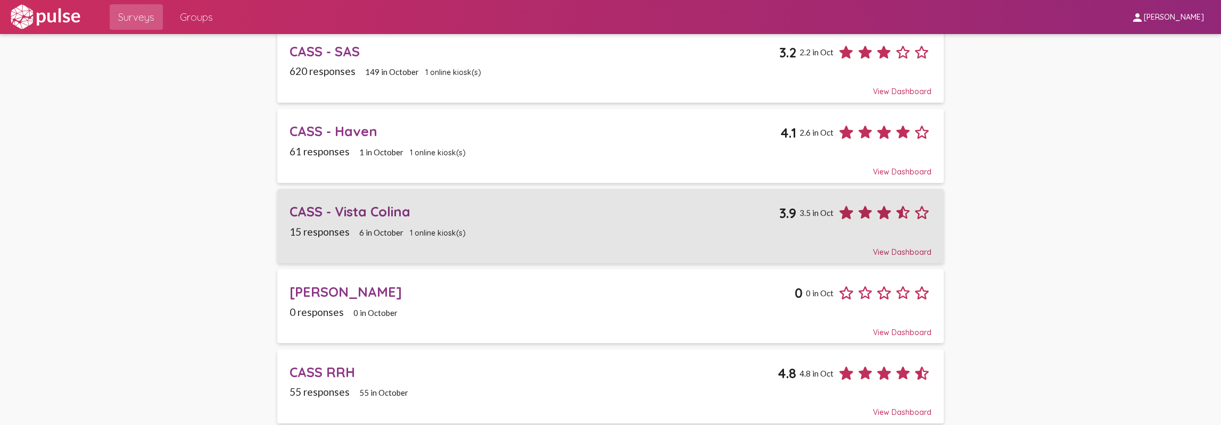
click at [355, 212] on div "CASS - Vista Colina" at bounding box center [535, 211] width 490 height 17
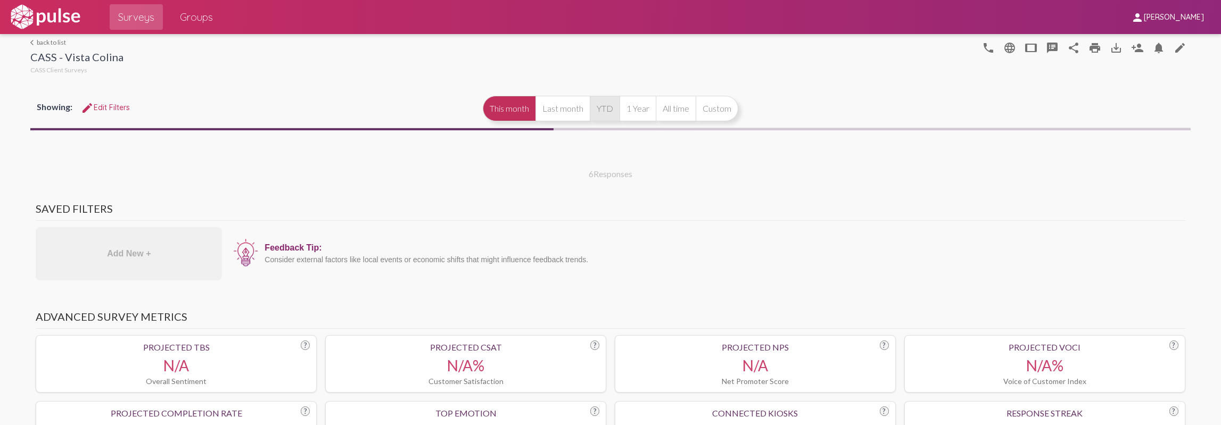
click at [602, 106] on button "YTD" at bounding box center [605, 109] width 30 height 26
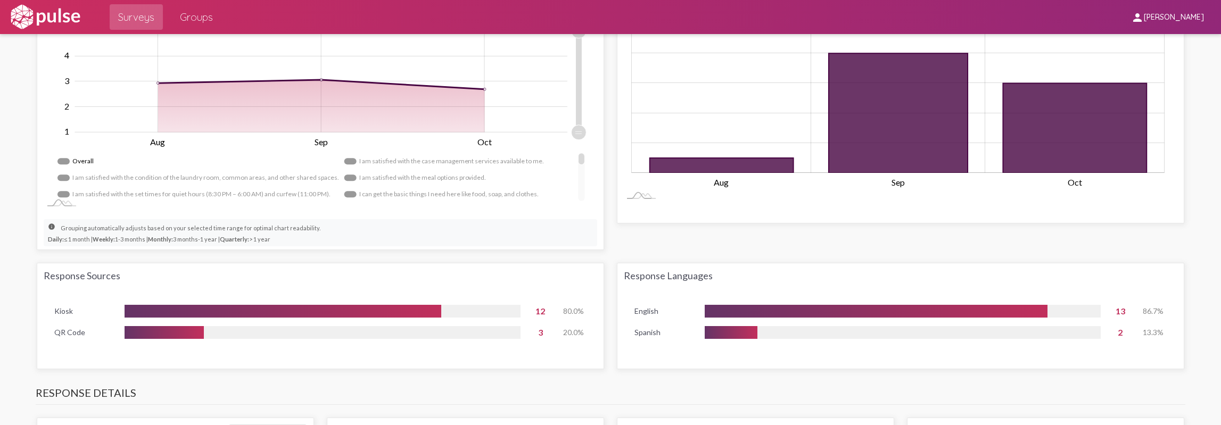
scroll to position [1012, 0]
